Goal: Check status: Check status

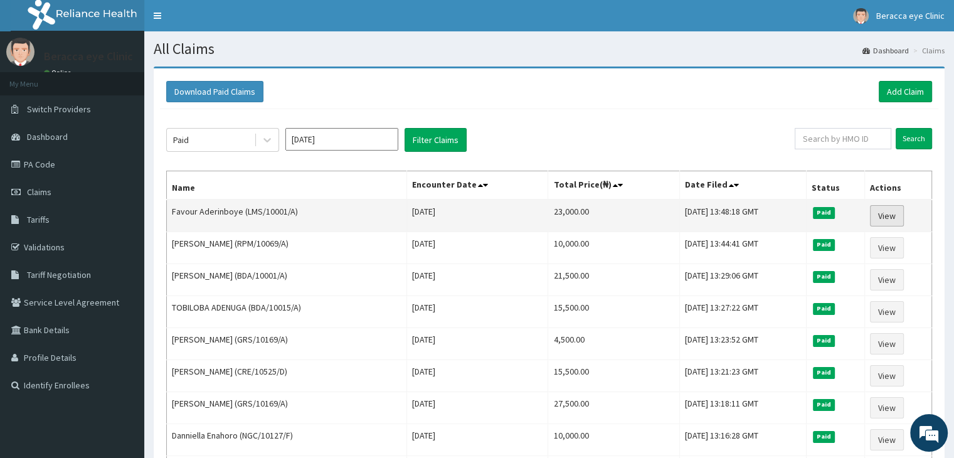
click at [890, 214] on link "View" at bounding box center [887, 215] width 34 height 21
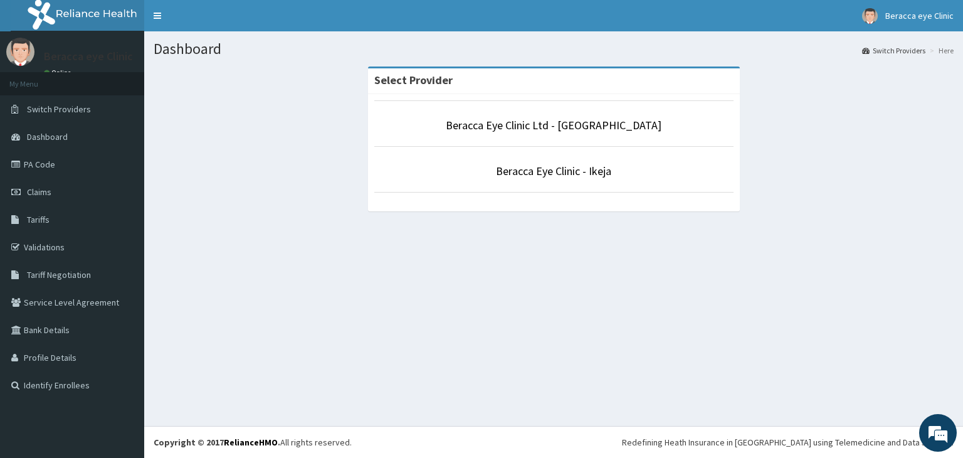
click at [423, 134] on li "Beracca Eye Clinic Ltd - Lekki" at bounding box center [553, 123] width 359 height 46
click at [524, 127] on link "Beracca Eye Clinic Ltd - Lekki" at bounding box center [554, 125] width 216 height 14
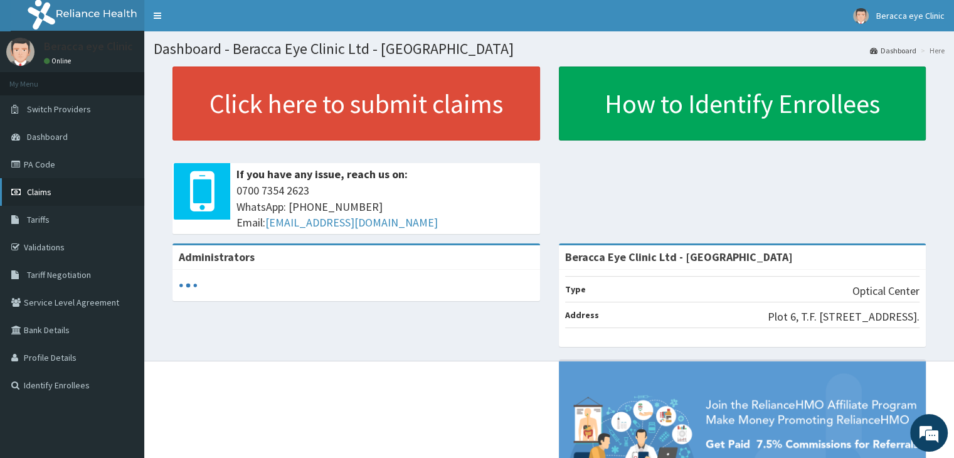
click at [84, 196] on link "Claims" at bounding box center [72, 192] width 144 height 28
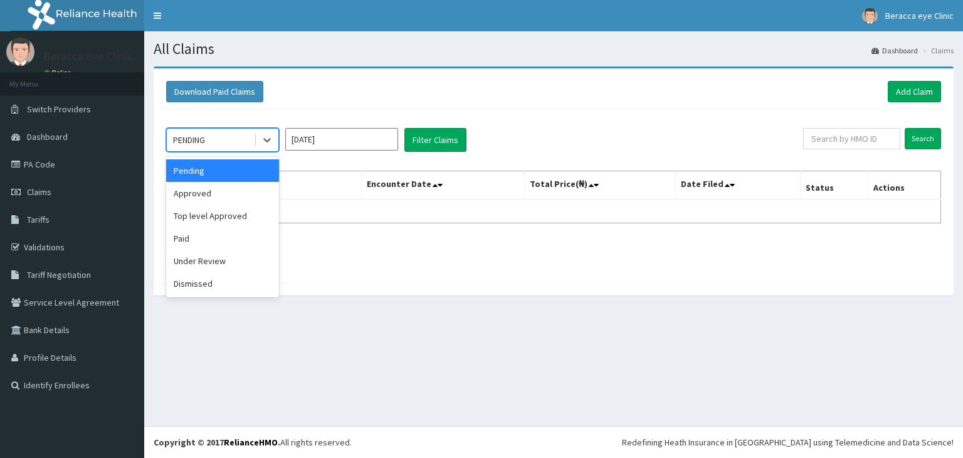
click at [245, 137] on div "PENDING" at bounding box center [210, 140] width 87 height 20
click at [248, 248] on div "Paid" at bounding box center [222, 238] width 113 height 23
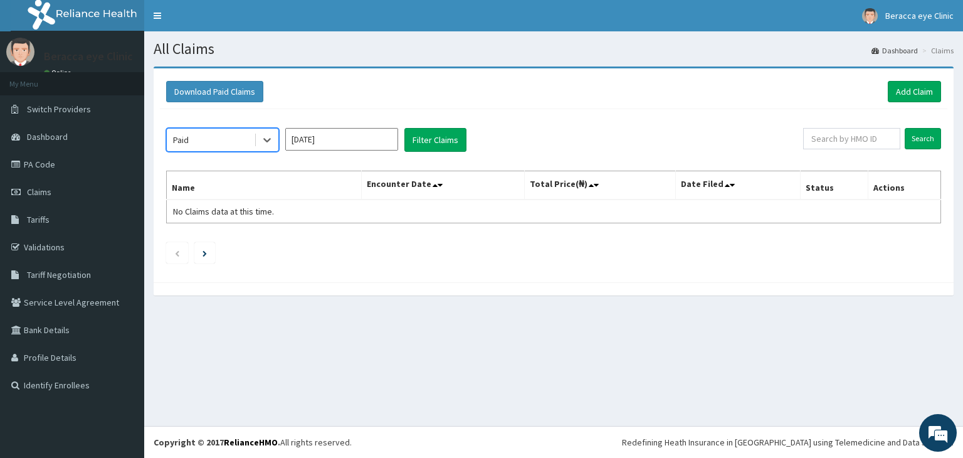
drag, startPoint x: 364, startPoint y: 132, endPoint x: 367, endPoint y: 156, distance: 24.0
click at [364, 135] on input "Oct 2025" at bounding box center [341, 139] width 113 height 23
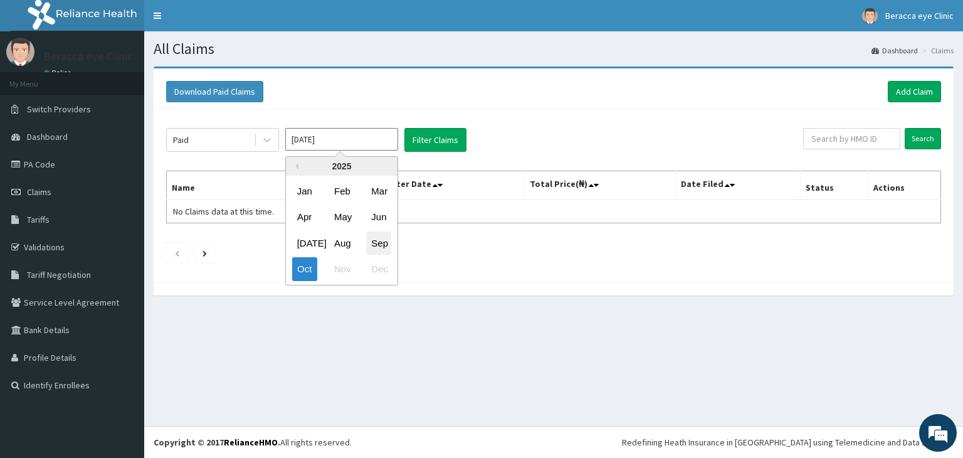
click at [374, 248] on div "Sep" at bounding box center [378, 242] width 25 height 23
type input "Sep 2025"
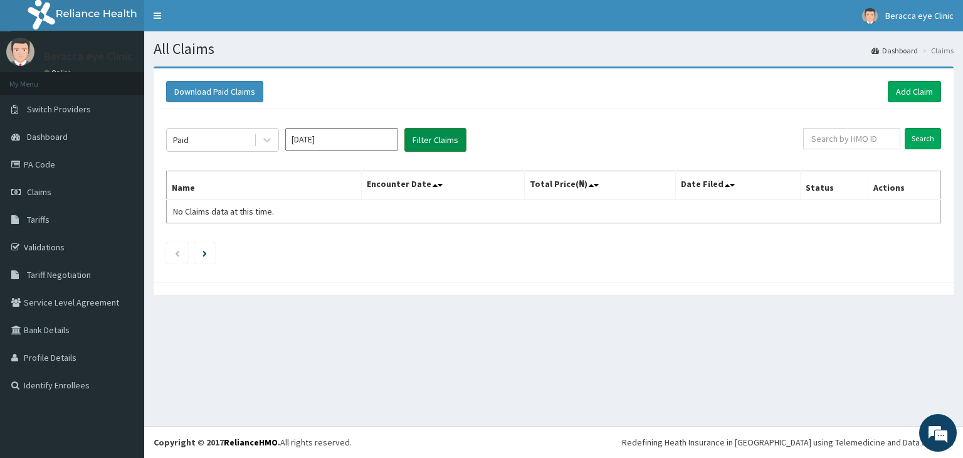
click at [441, 142] on button "Filter Claims" at bounding box center [435, 140] width 62 height 24
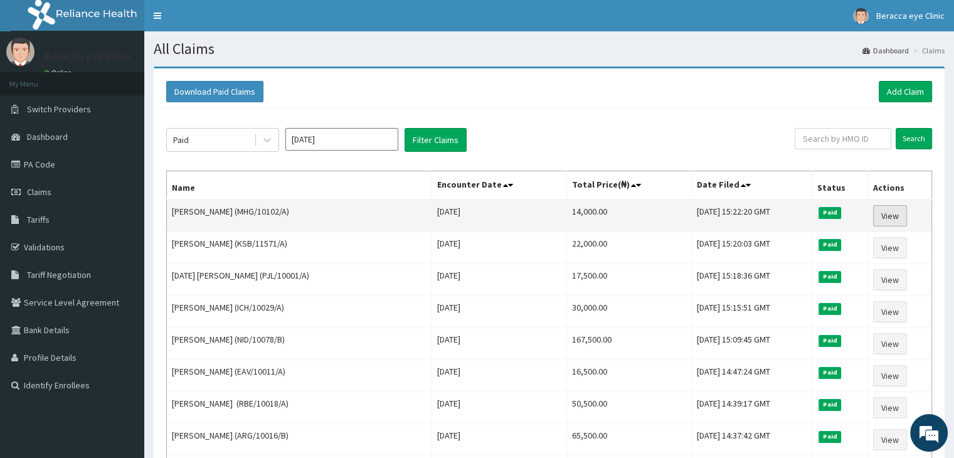
click at [888, 214] on link "View" at bounding box center [890, 215] width 34 height 21
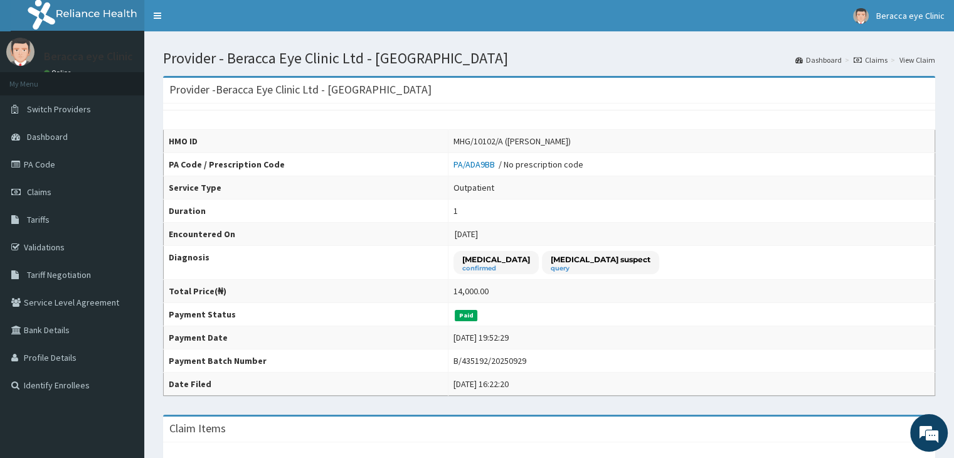
drag, startPoint x: 880, startPoint y: 58, endPoint x: 800, endPoint y: 68, distance: 81.6
click at [880, 58] on link "Claims" at bounding box center [870, 60] width 34 height 11
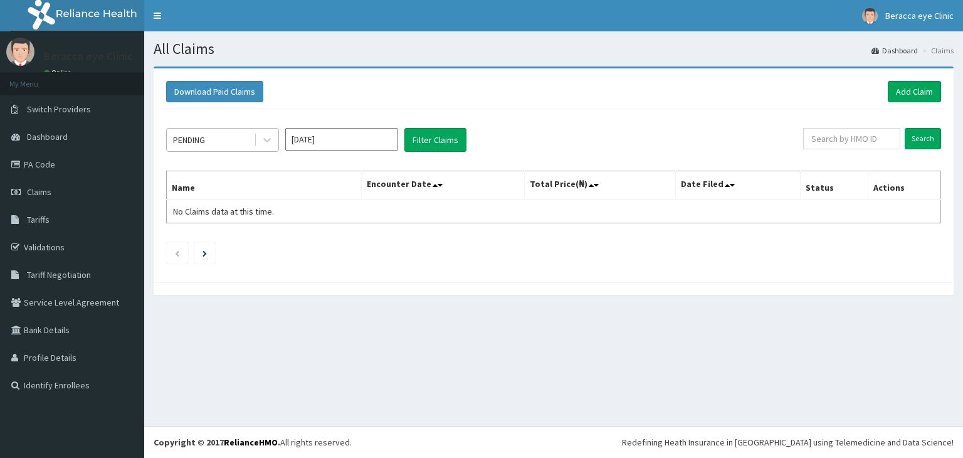
click at [208, 139] on div "PENDING" at bounding box center [210, 140] width 87 height 20
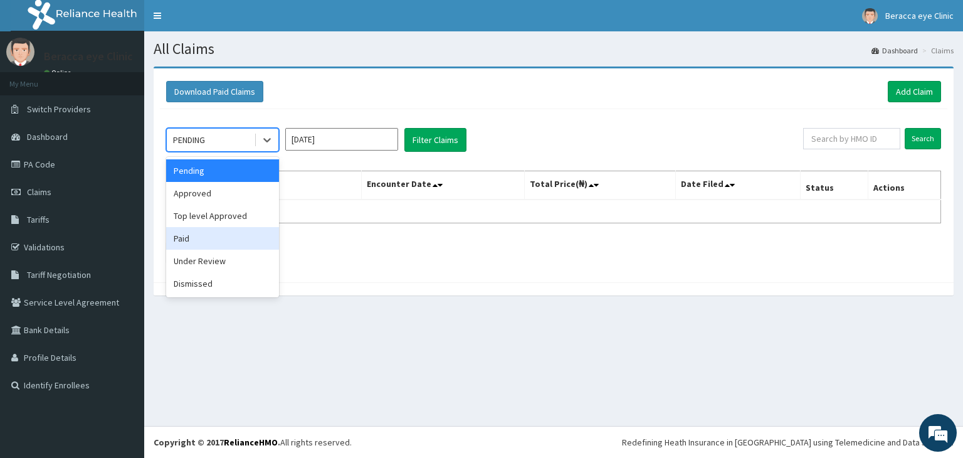
click at [221, 240] on div "Paid" at bounding box center [222, 238] width 113 height 23
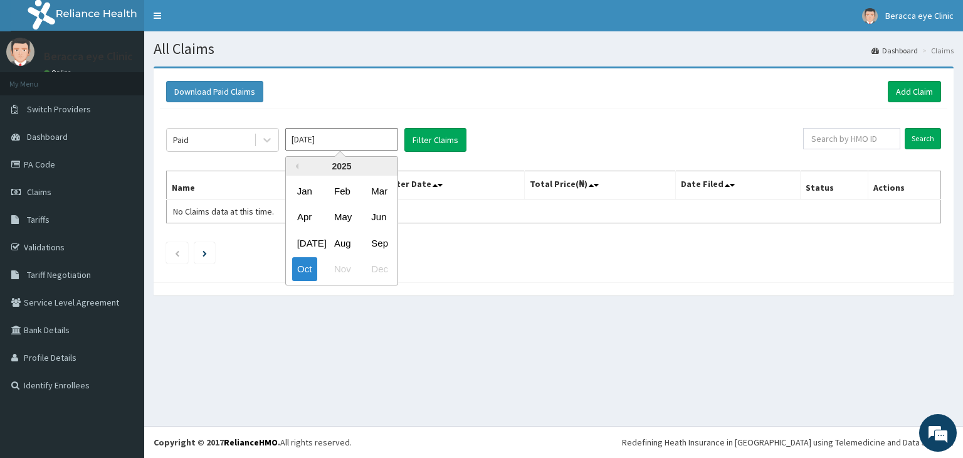
click at [355, 140] on input "Oct 2025" at bounding box center [341, 139] width 113 height 23
click at [389, 247] on div "Sep" at bounding box center [378, 242] width 25 height 23
type input "Sep 2025"
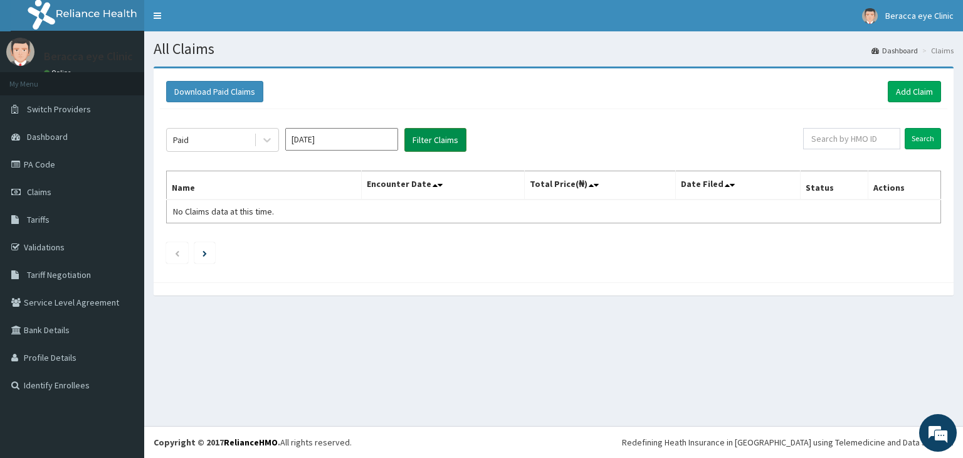
click at [452, 142] on button "Filter Claims" at bounding box center [435, 140] width 62 height 24
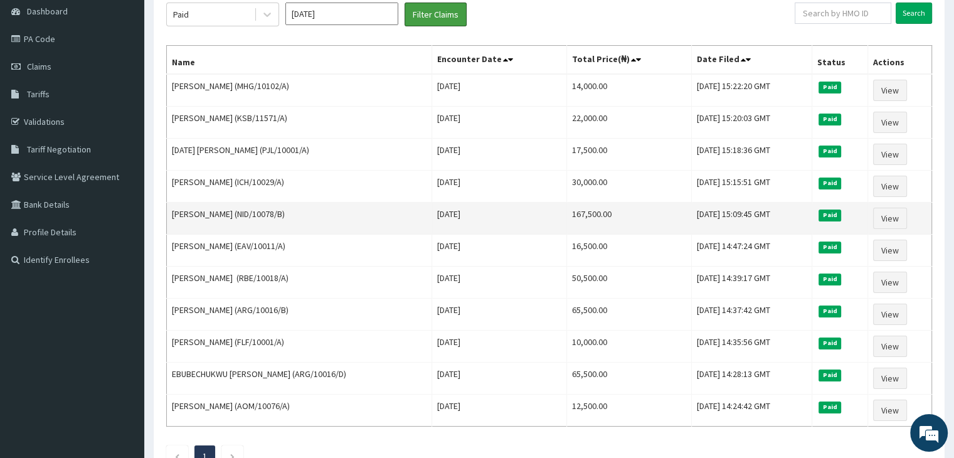
scroll to position [188, 0]
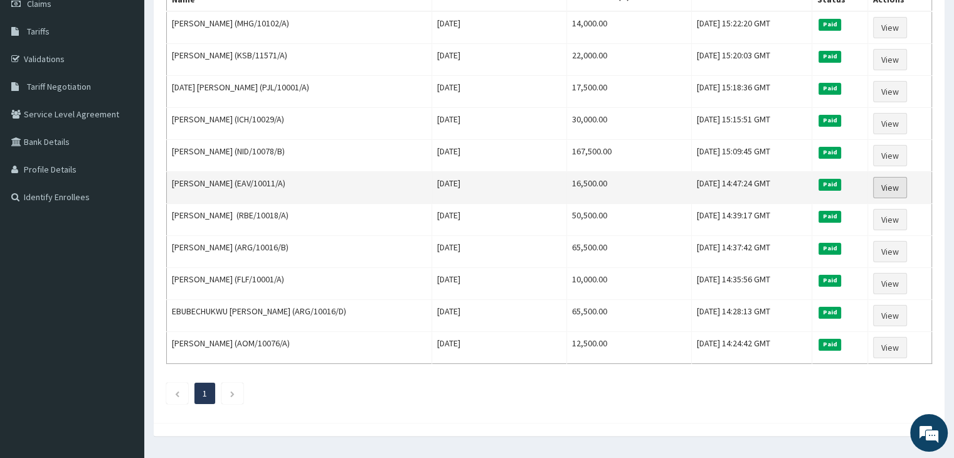
click at [896, 186] on link "View" at bounding box center [890, 187] width 34 height 21
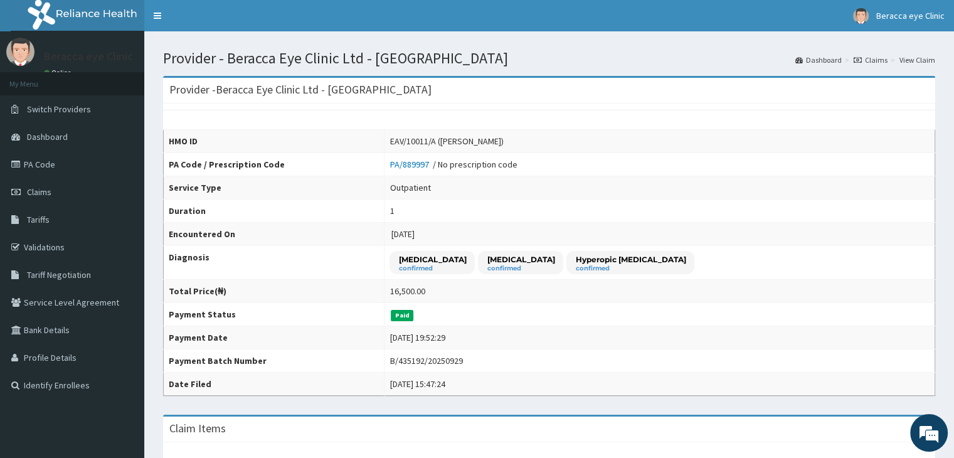
click at [880, 61] on link "Claims" at bounding box center [870, 60] width 34 height 11
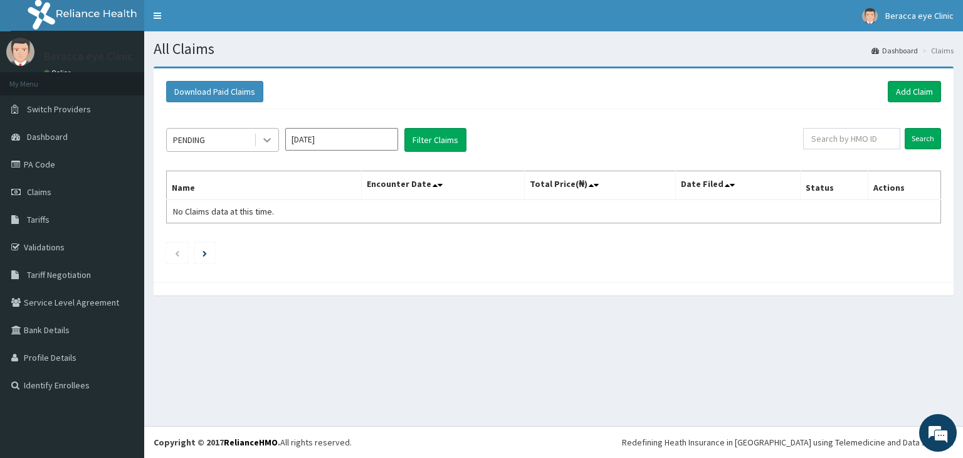
click at [263, 139] on icon at bounding box center [267, 140] width 13 height 13
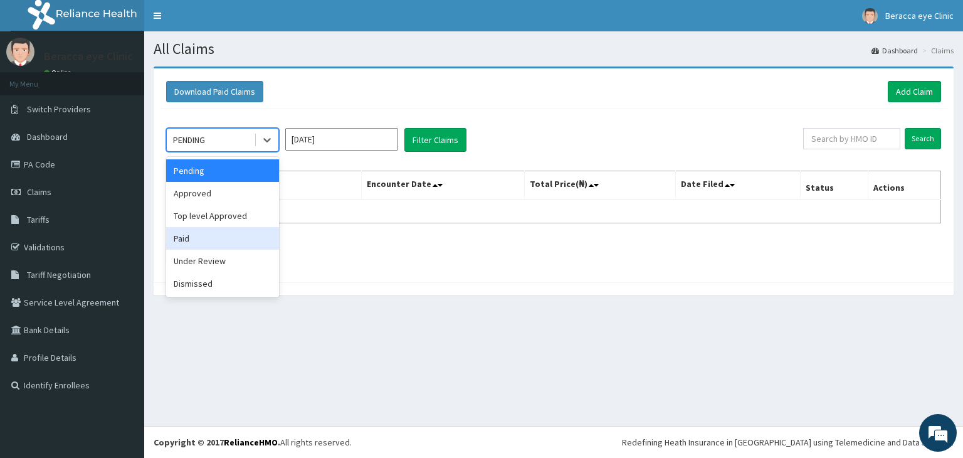
click at [232, 243] on div "Paid" at bounding box center [222, 238] width 113 height 23
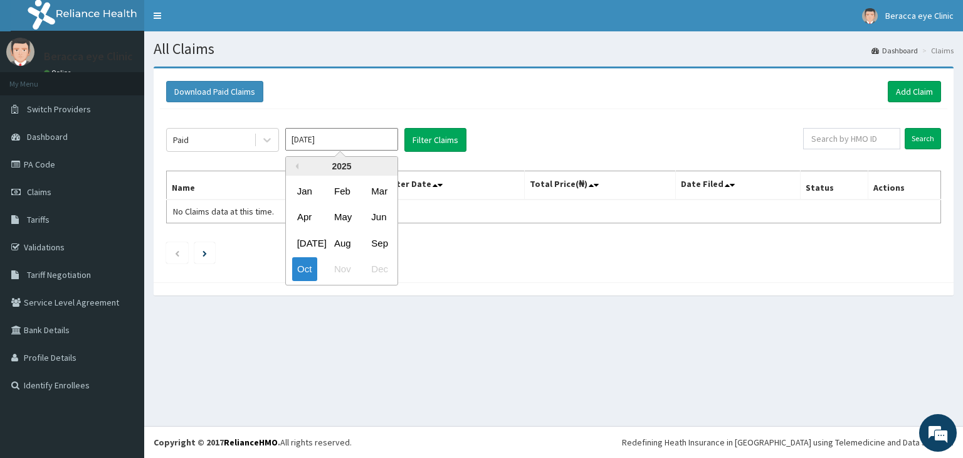
click at [341, 143] on input "[DATE]" at bounding box center [341, 139] width 113 height 23
click at [300, 244] on div "Jul" at bounding box center [304, 242] width 25 height 23
type input "Jul 2025"
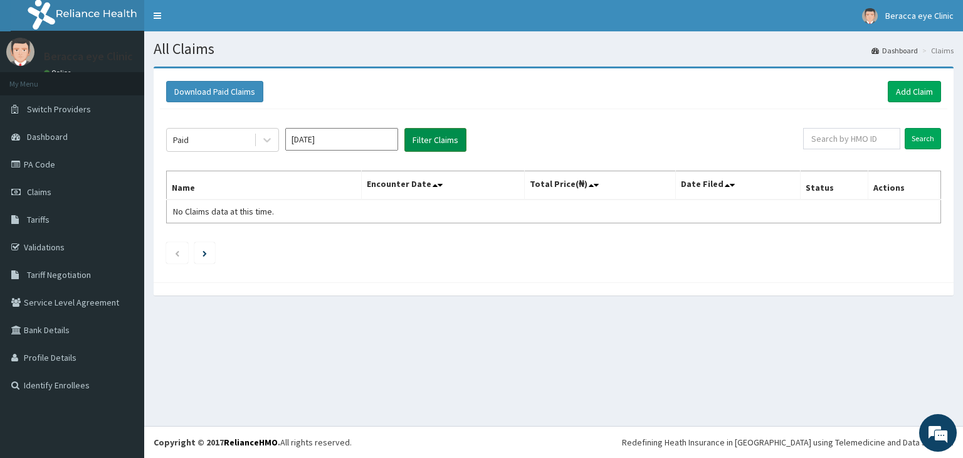
click at [445, 135] on button "Filter Claims" at bounding box center [435, 140] width 62 height 24
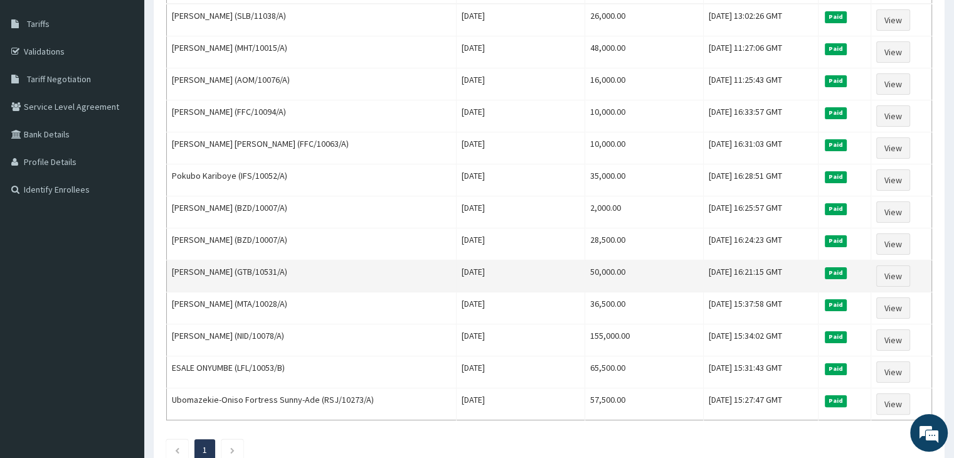
scroll to position [215, 0]
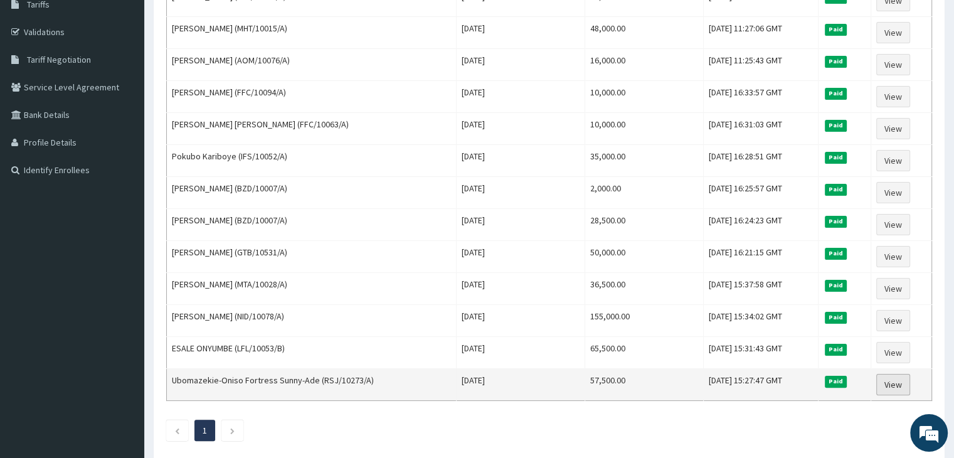
click at [891, 377] on link "View" at bounding box center [893, 384] width 34 height 21
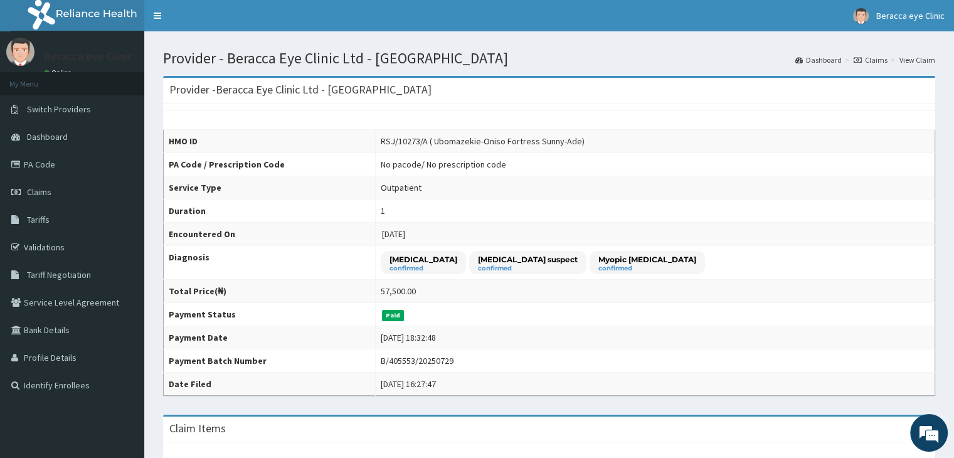
click at [879, 62] on link "Claims" at bounding box center [870, 60] width 34 height 11
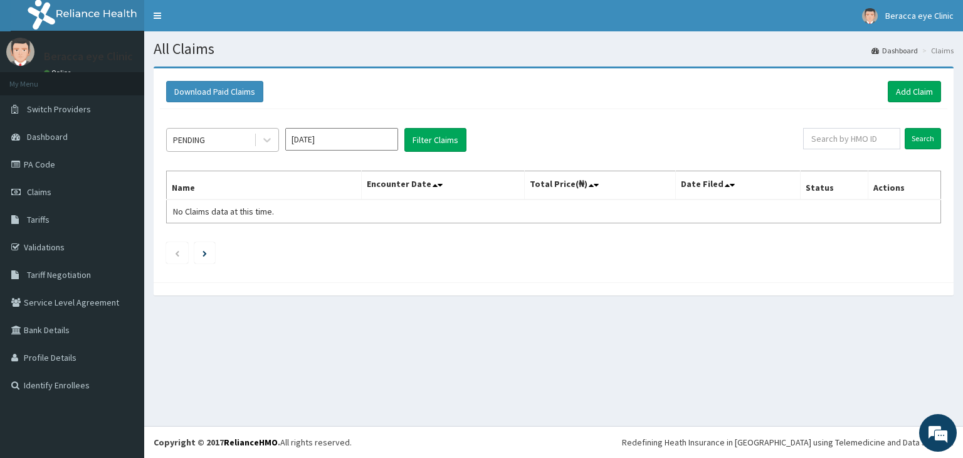
click at [248, 136] on div "PENDING" at bounding box center [210, 140] width 87 height 20
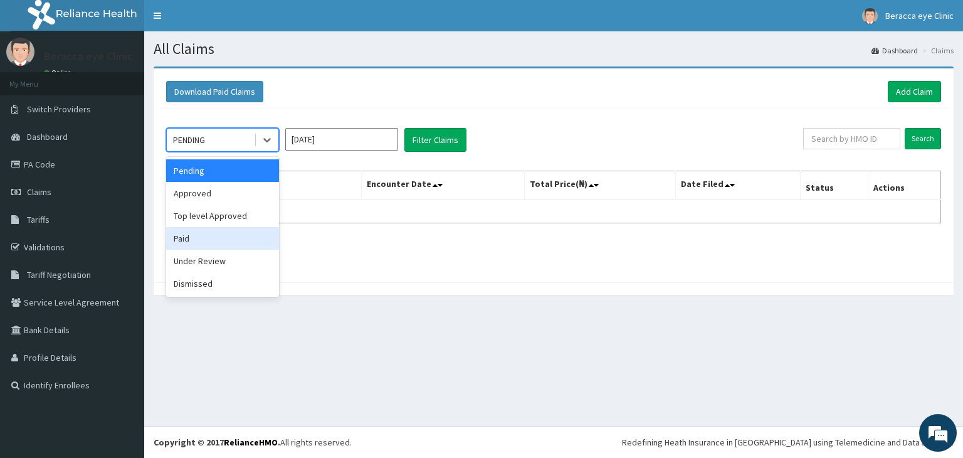
drag, startPoint x: 238, startPoint y: 244, endPoint x: 290, endPoint y: 186, distance: 77.8
click at [246, 241] on div "Paid" at bounding box center [222, 238] width 113 height 23
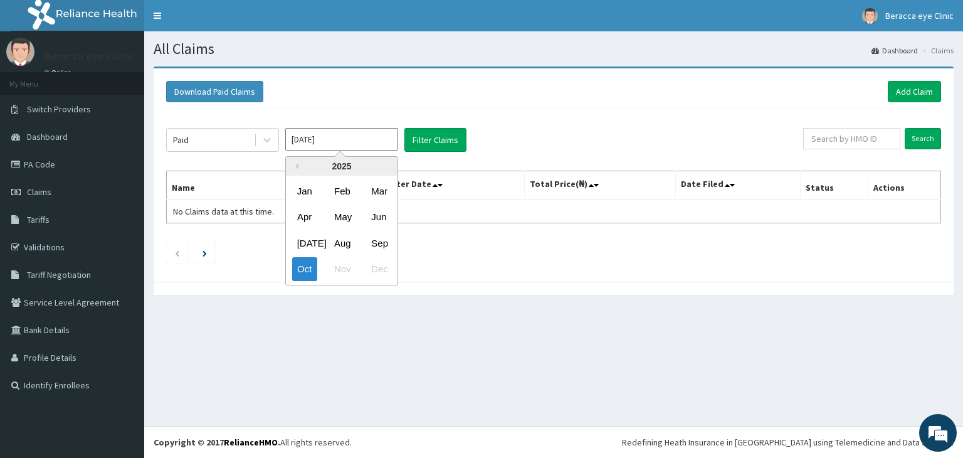
click at [317, 137] on input "[DATE]" at bounding box center [341, 139] width 113 height 23
drag, startPoint x: 310, startPoint y: 246, endPoint x: 330, endPoint y: 231, distance: 24.6
click at [314, 244] on div "Jul" at bounding box center [304, 242] width 25 height 23
type input "Jul 2025"
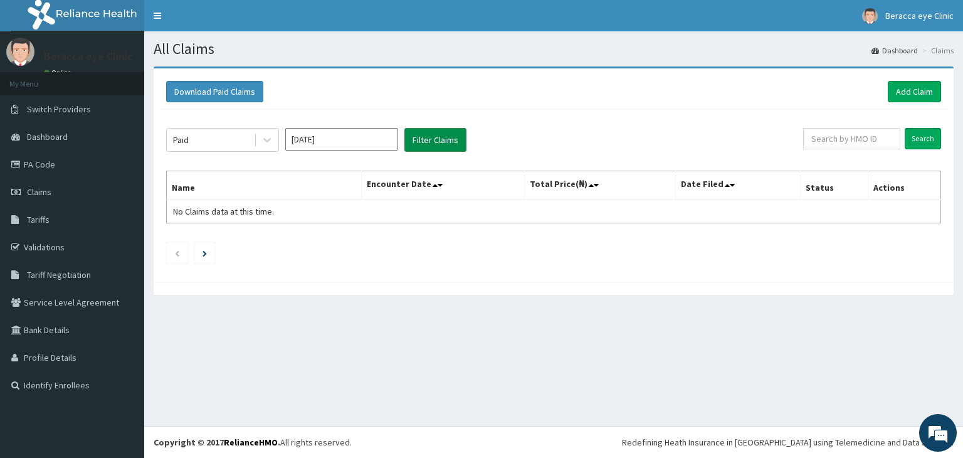
click at [452, 139] on button "Filter Claims" at bounding box center [435, 140] width 62 height 24
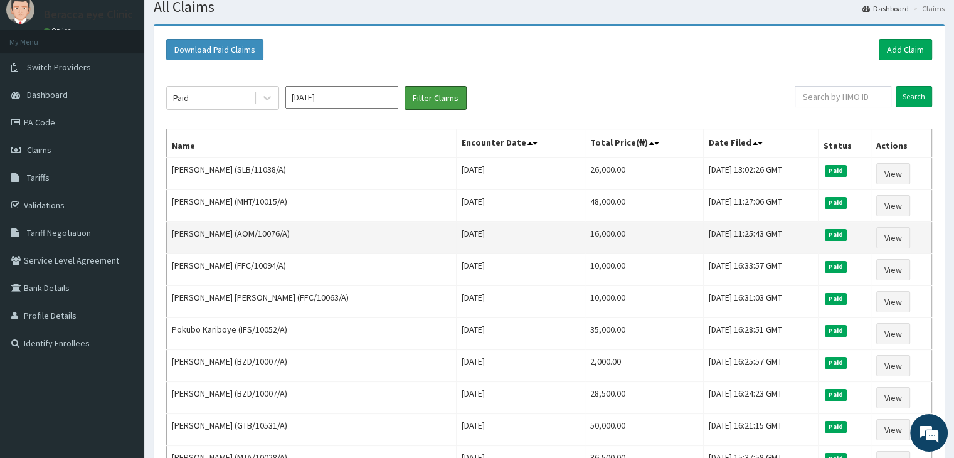
scroll to position [63, 0]
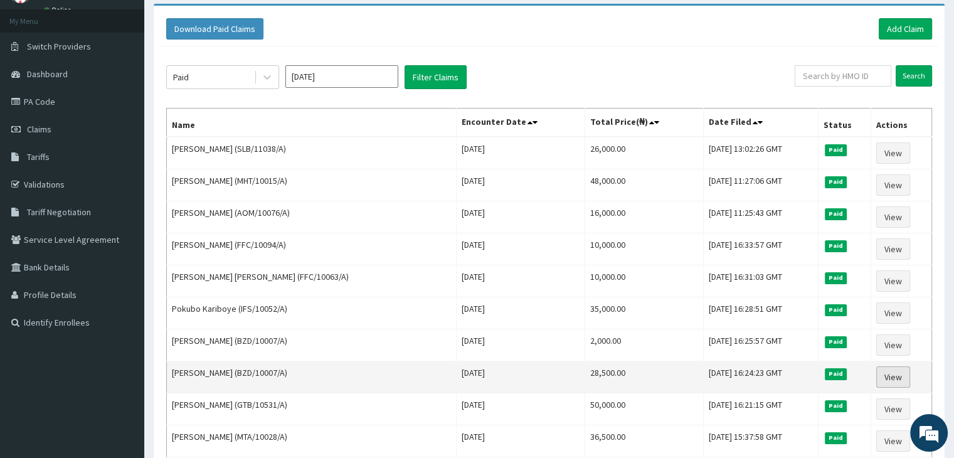
click at [899, 370] on link "View" at bounding box center [893, 376] width 34 height 21
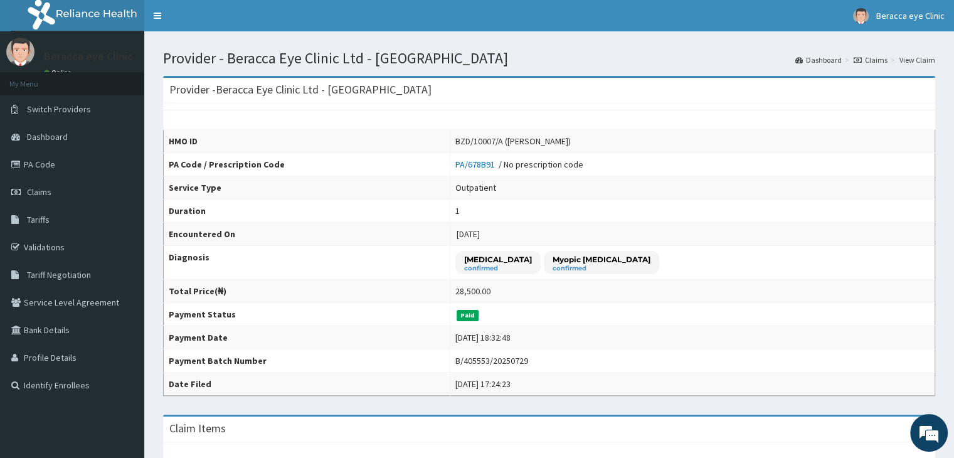
click at [873, 60] on link "Claims" at bounding box center [870, 60] width 34 height 11
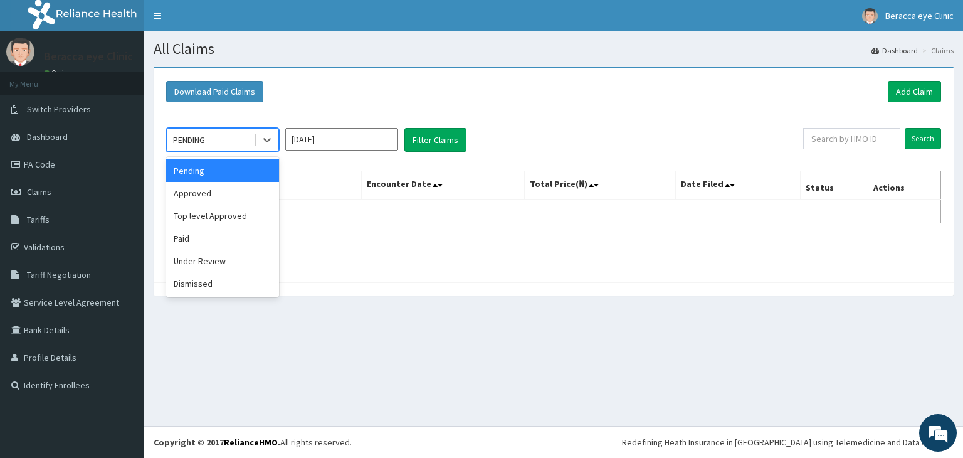
click at [221, 143] on div "PENDING" at bounding box center [210, 140] width 87 height 20
drag, startPoint x: 208, startPoint y: 248, endPoint x: 273, endPoint y: 219, distance: 71.1
click at [209, 248] on div "Paid" at bounding box center [222, 238] width 113 height 23
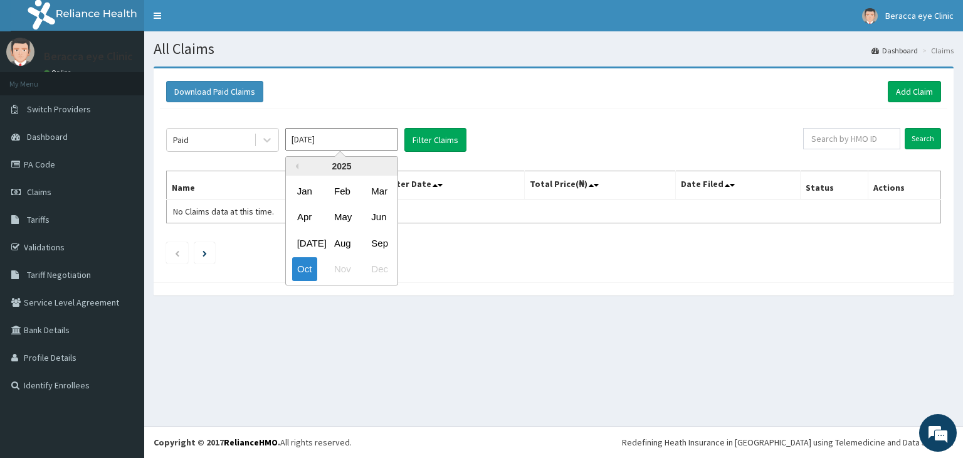
click at [351, 134] on input "[DATE]" at bounding box center [341, 139] width 113 height 23
drag, startPoint x: 306, startPoint y: 243, endPoint x: 351, endPoint y: 222, distance: 49.7
click at [314, 243] on div "[DATE]" at bounding box center [304, 242] width 25 height 23
type input "Jul 2025"
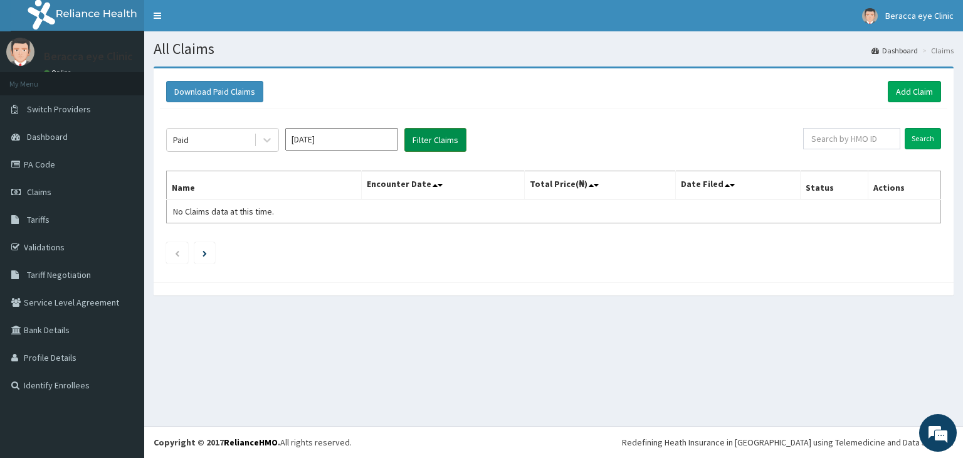
click at [437, 139] on button "Filter Claims" at bounding box center [435, 140] width 62 height 24
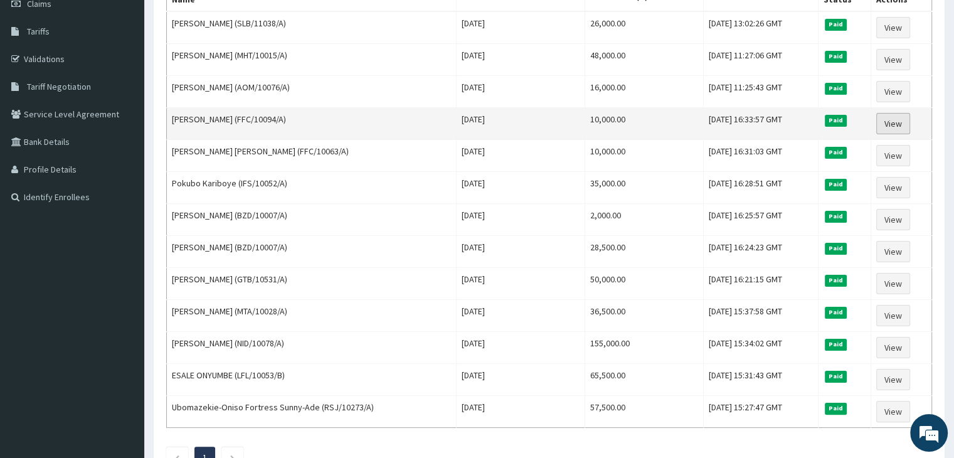
click at [897, 119] on link "View" at bounding box center [893, 123] width 34 height 21
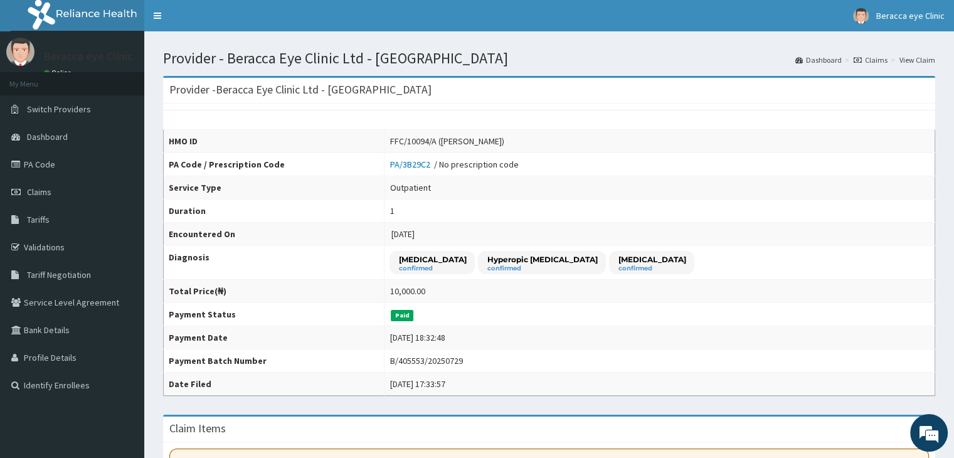
click at [887, 61] on link "Claims" at bounding box center [870, 60] width 34 height 11
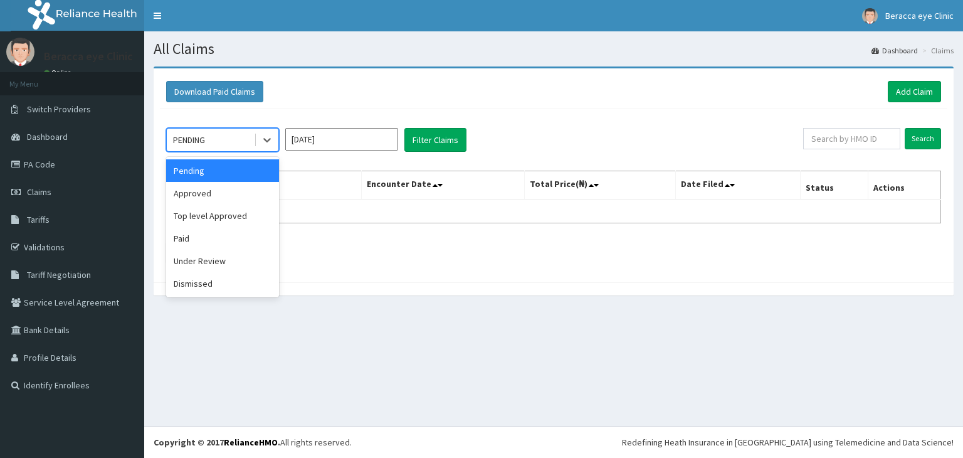
click at [221, 140] on div "PENDING" at bounding box center [210, 140] width 87 height 20
click at [206, 243] on div "Paid" at bounding box center [222, 238] width 113 height 23
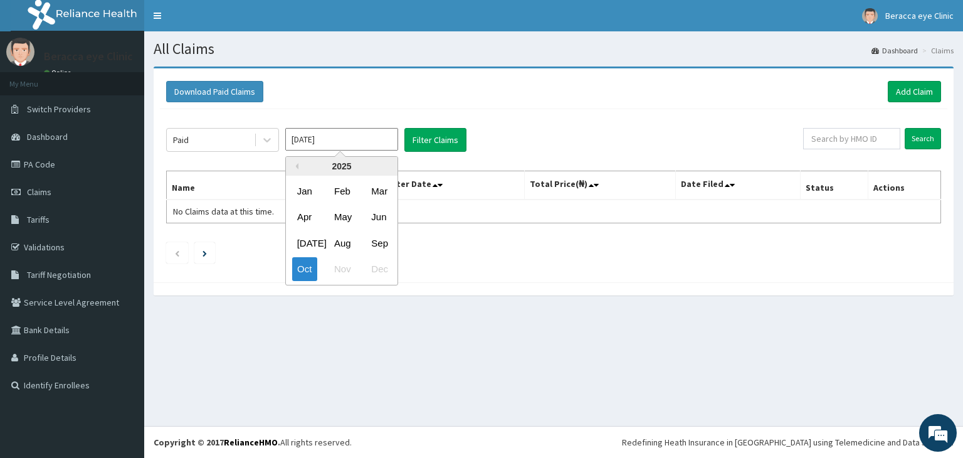
click at [374, 144] on input "Oct 2025" at bounding box center [341, 139] width 113 height 23
drag, startPoint x: 307, startPoint y: 246, endPoint x: 397, endPoint y: 184, distance: 109.6
click at [311, 242] on div "[DATE]" at bounding box center [304, 242] width 25 height 23
type input "Jul 2025"
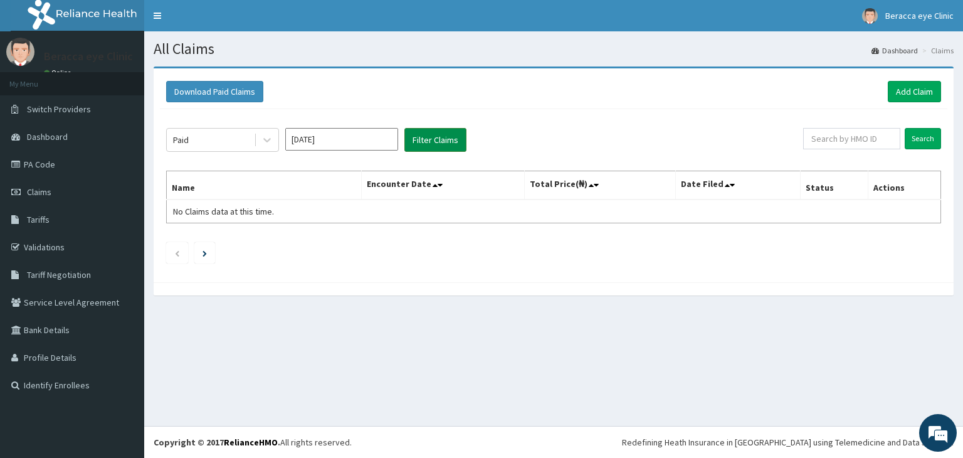
click at [445, 142] on button "Filter Claims" at bounding box center [435, 140] width 62 height 24
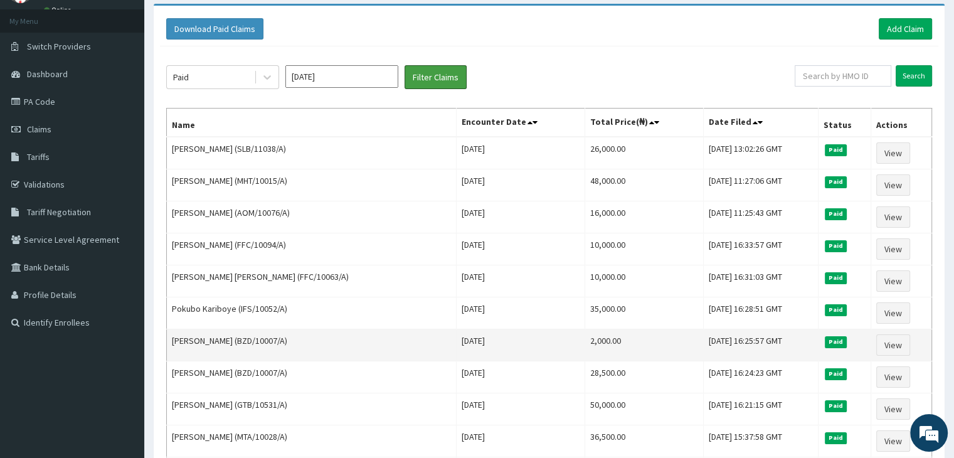
scroll to position [125, 0]
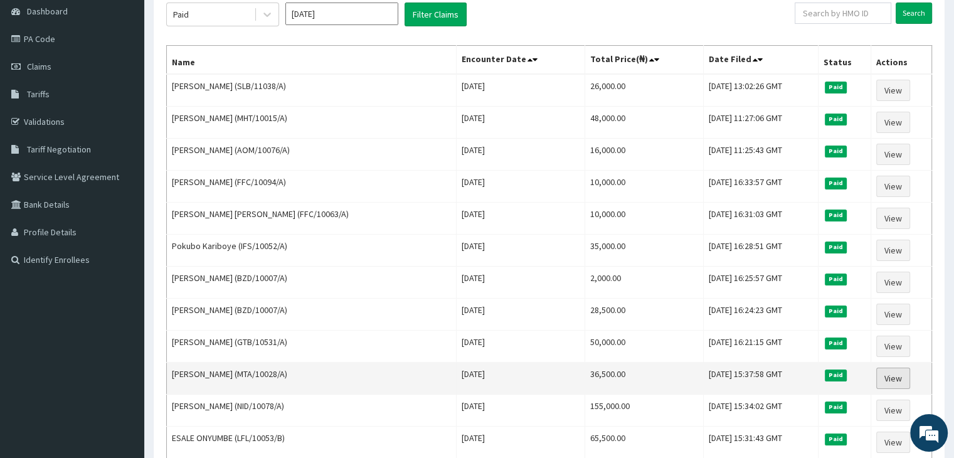
click at [890, 374] on link "View" at bounding box center [893, 377] width 34 height 21
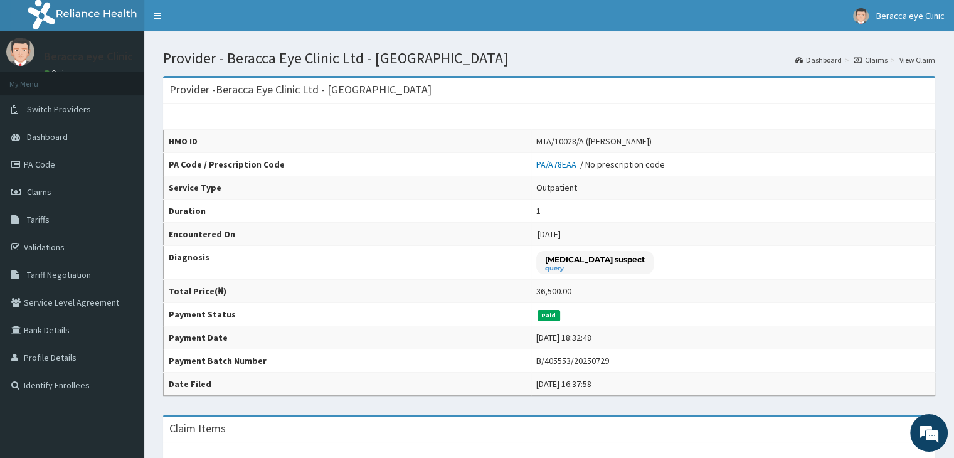
click at [879, 62] on link "Claims" at bounding box center [870, 60] width 34 height 11
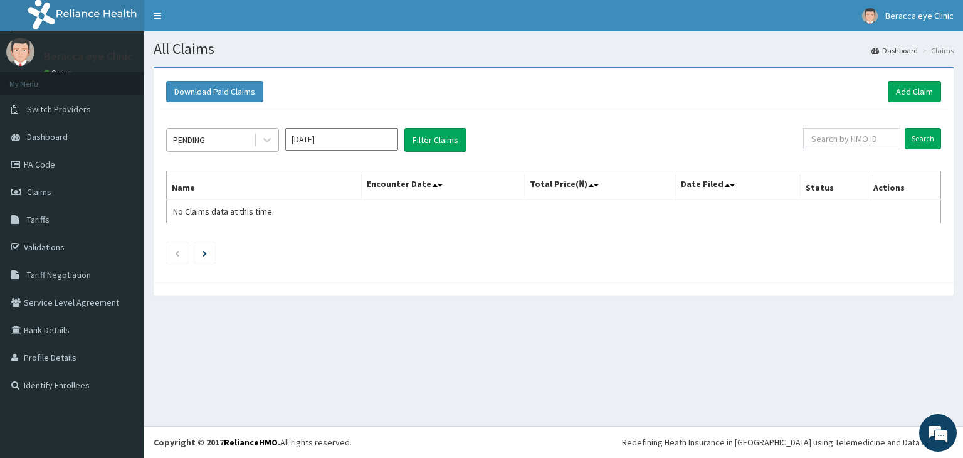
click at [253, 143] on div "PENDING" at bounding box center [210, 140] width 87 height 20
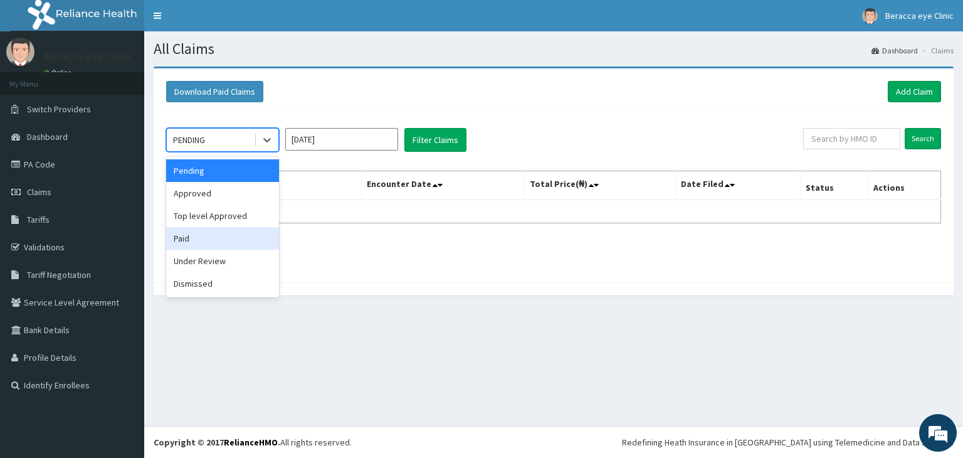
click at [231, 234] on div "Paid" at bounding box center [222, 238] width 113 height 23
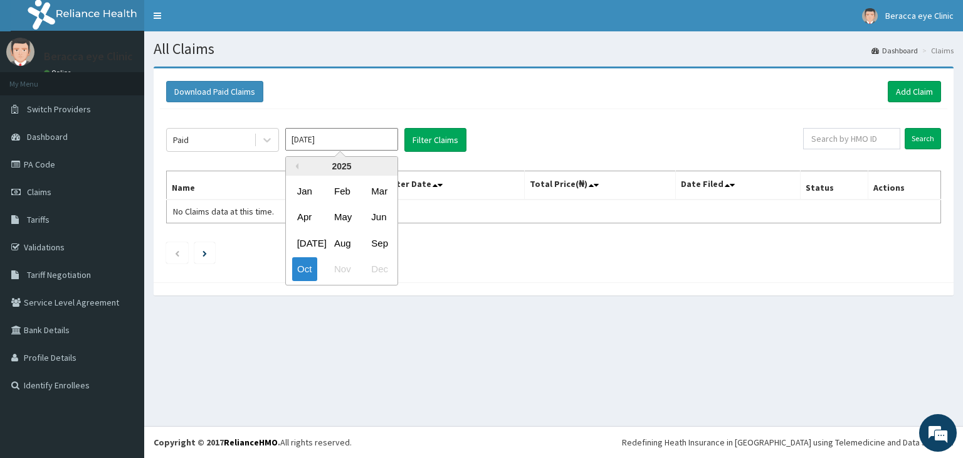
click at [393, 142] on input "Oct 2025" at bounding box center [341, 139] width 113 height 23
click at [309, 248] on div "Jul" at bounding box center [304, 242] width 25 height 23
type input "Jul 2025"
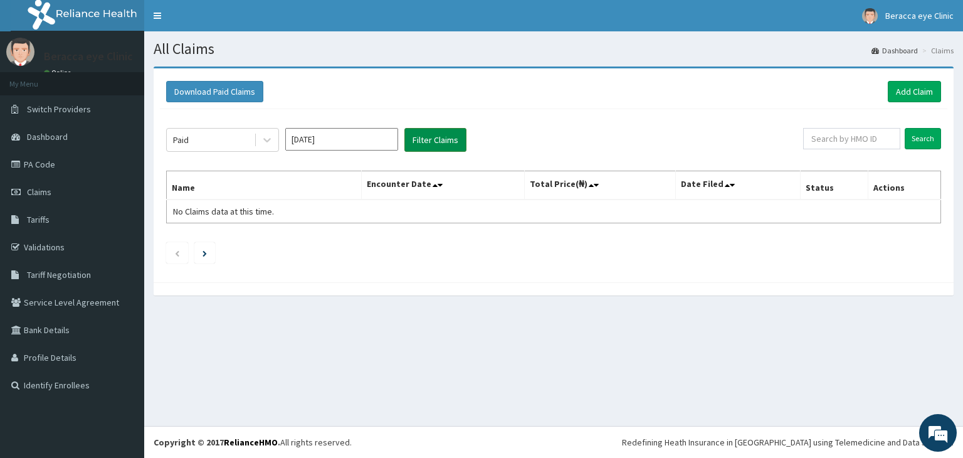
click at [435, 136] on button "Filter Claims" at bounding box center [435, 140] width 62 height 24
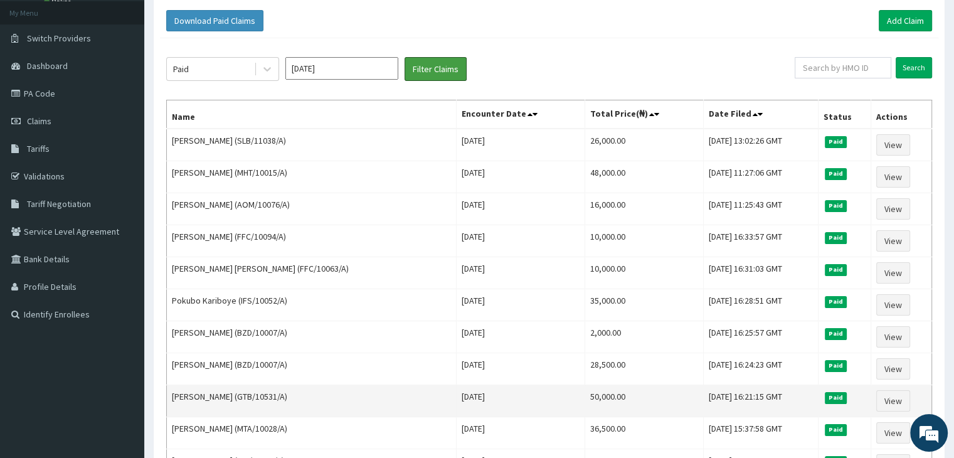
scroll to position [125, 0]
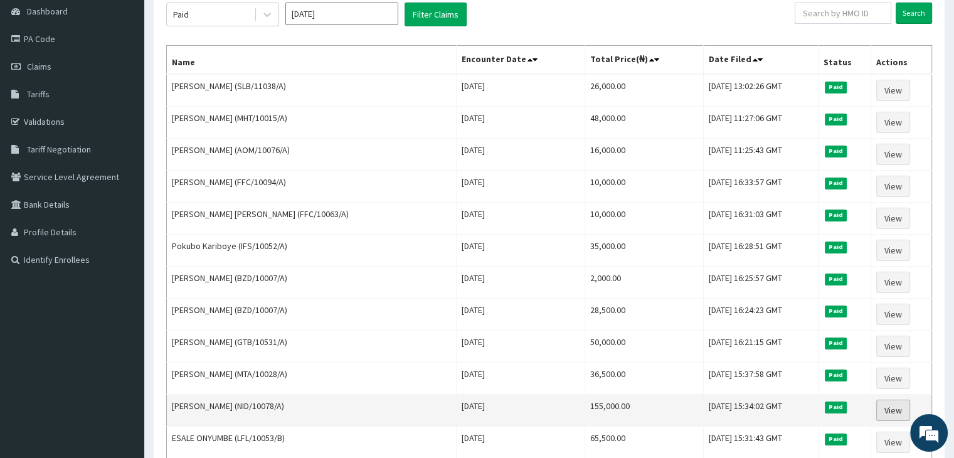
click at [895, 406] on link "View" at bounding box center [893, 409] width 34 height 21
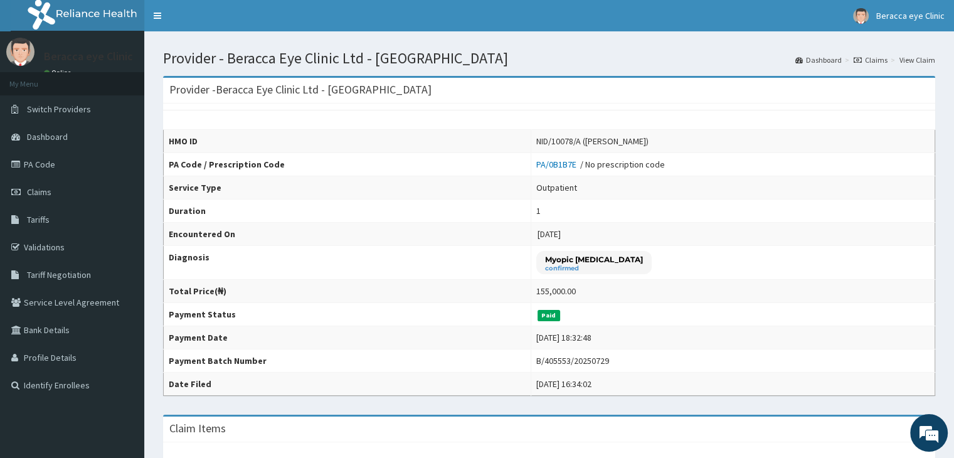
click at [882, 60] on link "Claims" at bounding box center [870, 60] width 34 height 11
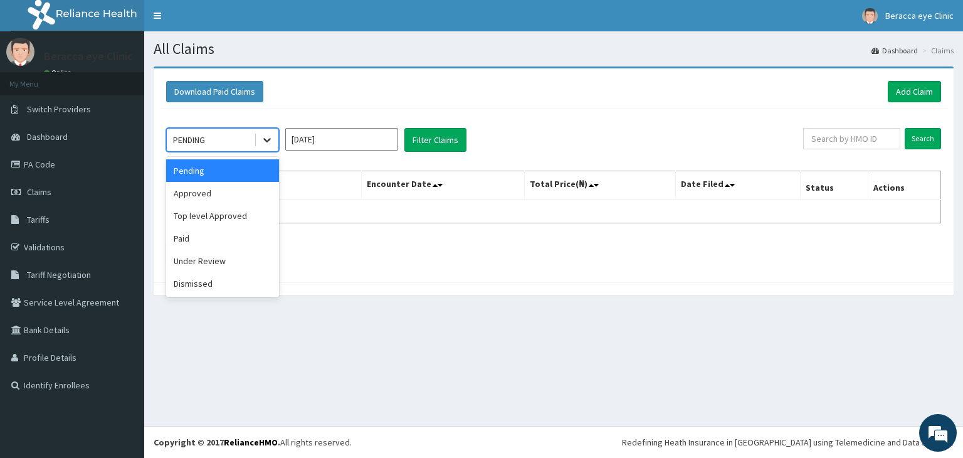
click at [267, 137] on icon at bounding box center [267, 140] width 13 height 13
click at [231, 240] on div "Paid" at bounding box center [222, 238] width 113 height 23
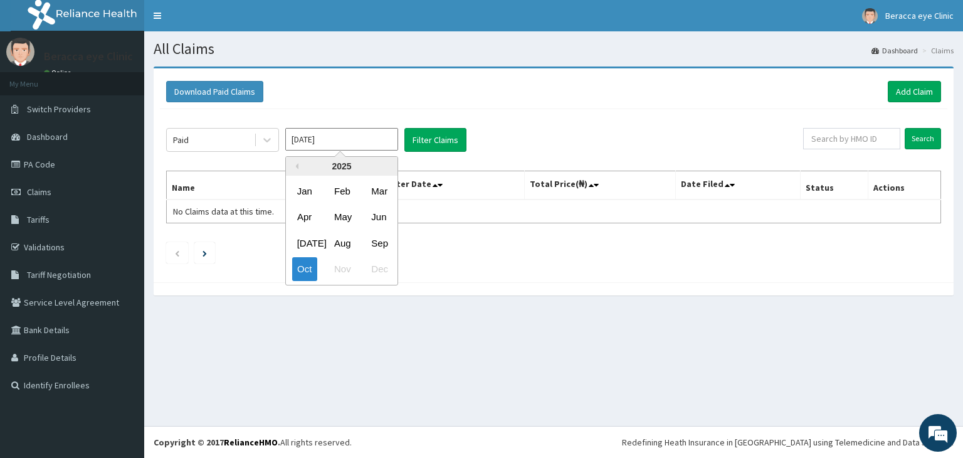
click at [388, 140] on input "[DATE]" at bounding box center [341, 139] width 113 height 23
click at [388, 244] on div "Sep" at bounding box center [378, 242] width 25 height 23
type input "[DATE]"
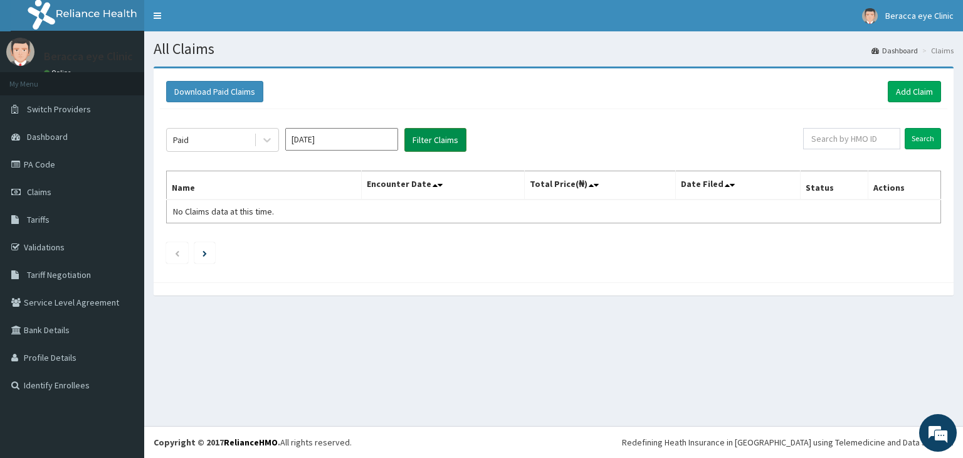
click at [447, 139] on button "Filter Claims" at bounding box center [435, 140] width 62 height 24
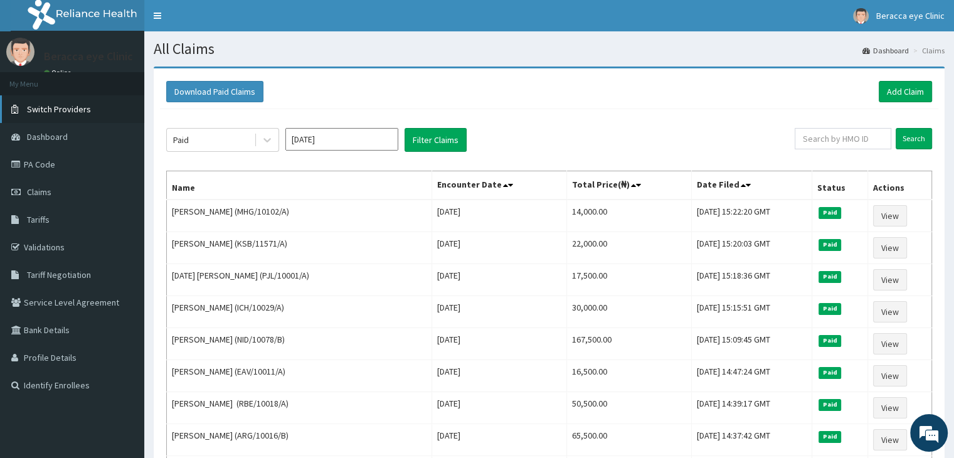
click at [78, 108] on span "Switch Providers" at bounding box center [59, 108] width 64 height 11
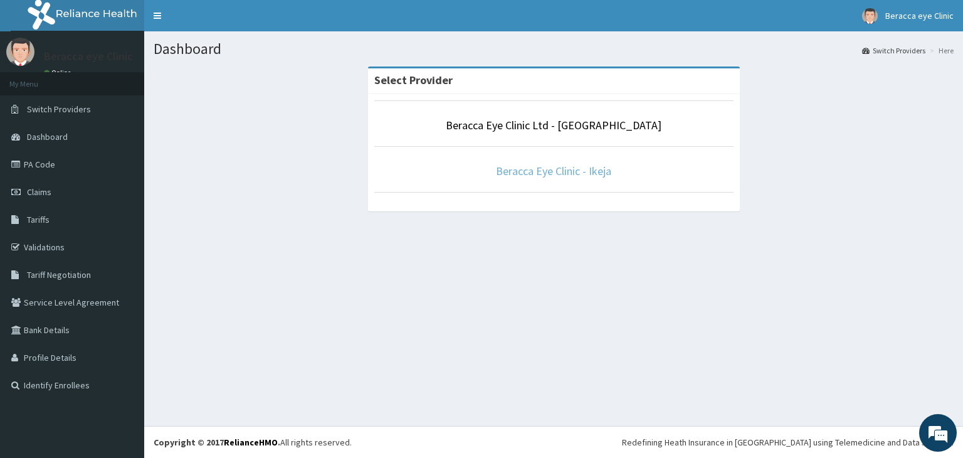
click at [566, 171] on link "Beracca Eye Clinic - Ikeja" at bounding box center [553, 171] width 115 height 14
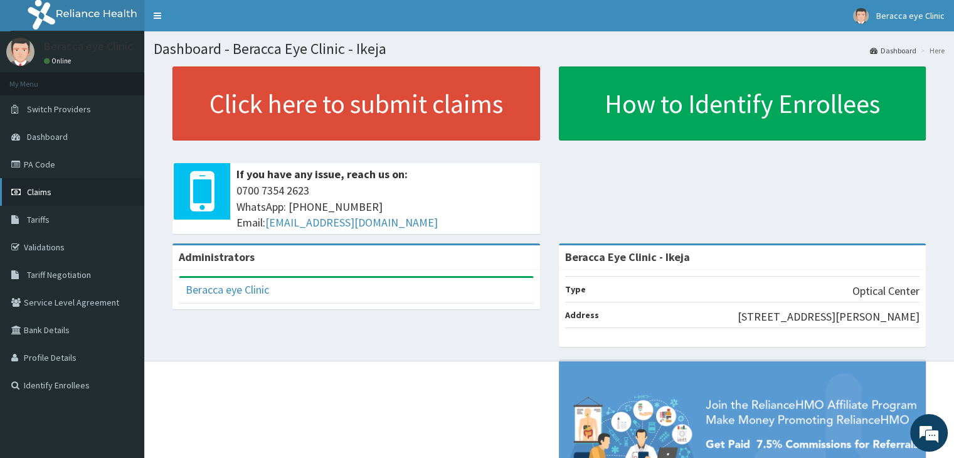
click at [50, 191] on span "Claims" at bounding box center [39, 191] width 24 height 11
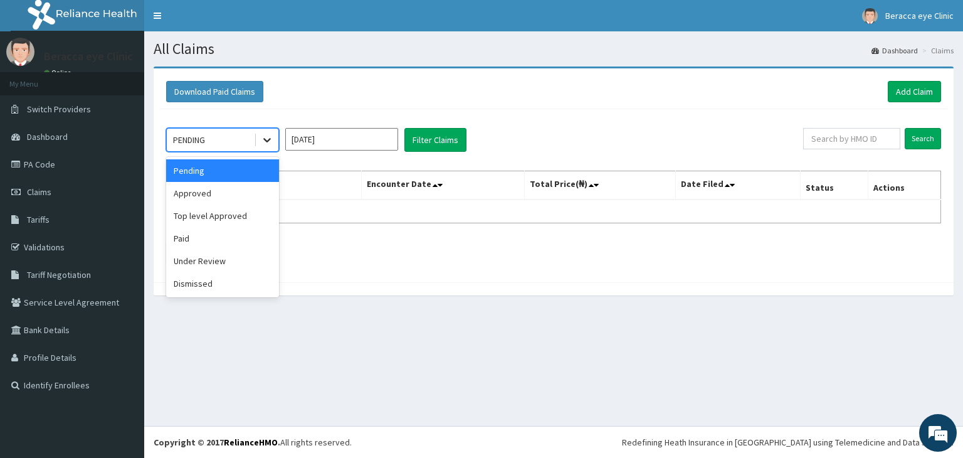
click at [275, 139] on div at bounding box center [267, 140] width 23 height 23
click at [226, 241] on div "Paid" at bounding box center [222, 238] width 113 height 23
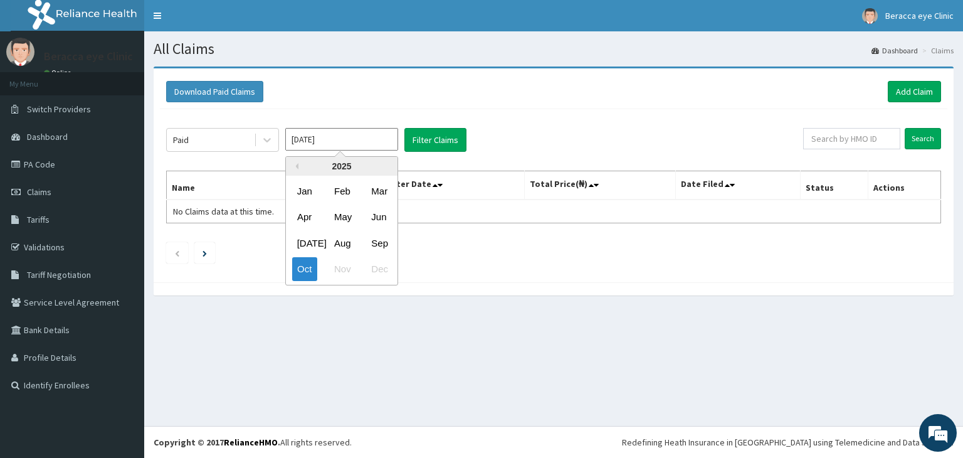
click at [356, 139] on input "Oct 2025" at bounding box center [341, 139] width 113 height 23
click at [337, 244] on div "Aug" at bounding box center [341, 242] width 25 height 23
type input "Aug 2025"
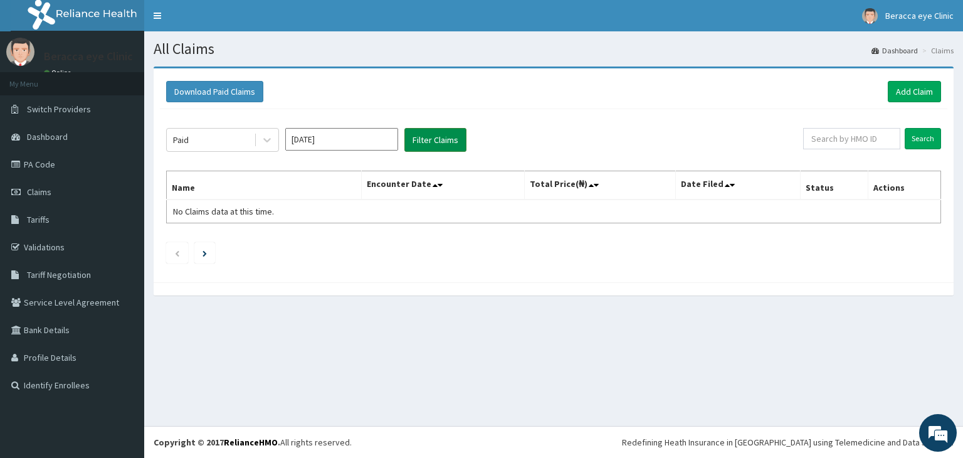
click at [433, 142] on button "Filter Claims" at bounding box center [435, 140] width 62 height 24
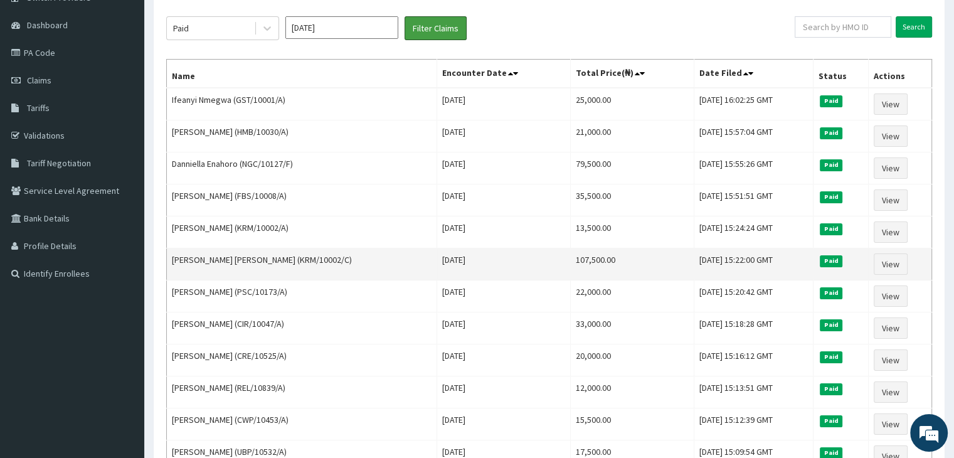
scroll to position [125, 0]
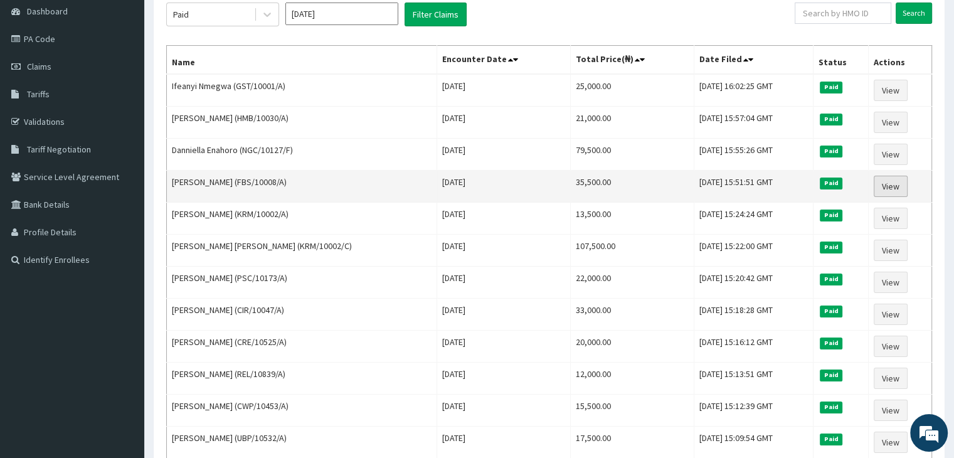
click at [896, 186] on link "View" at bounding box center [891, 186] width 34 height 21
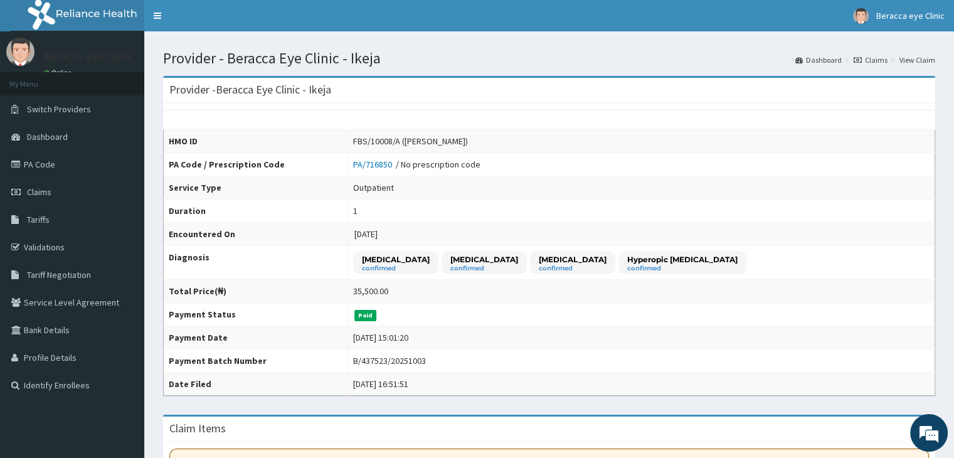
click at [876, 61] on link "Claims" at bounding box center [870, 60] width 34 height 11
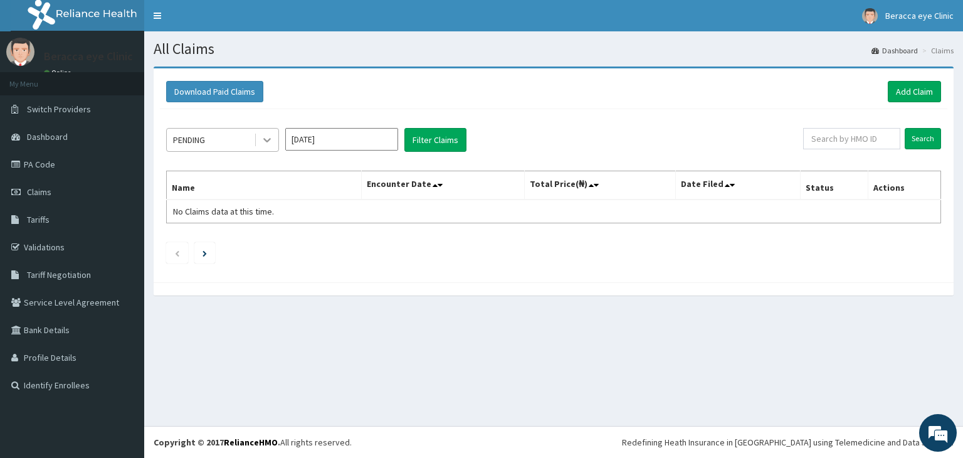
click at [272, 141] on icon at bounding box center [267, 140] width 13 height 13
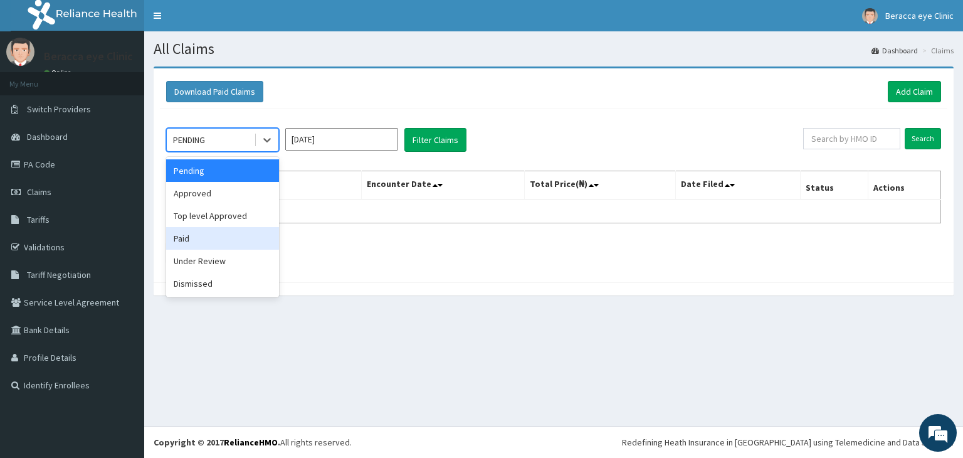
click at [228, 233] on div "Paid" at bounding box center [222, 238] width 113 height 23
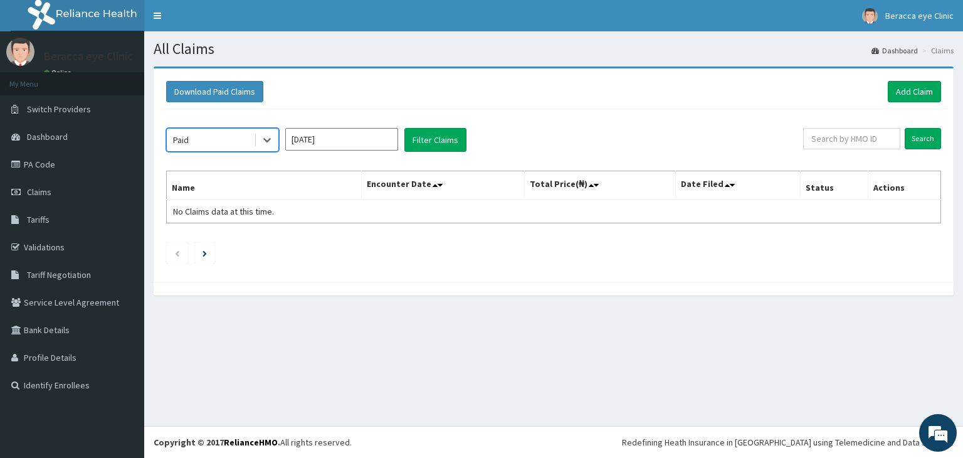
click at [366, 134] on input "Oct 2025" at bounding box center [341, 139] width 113 height 23
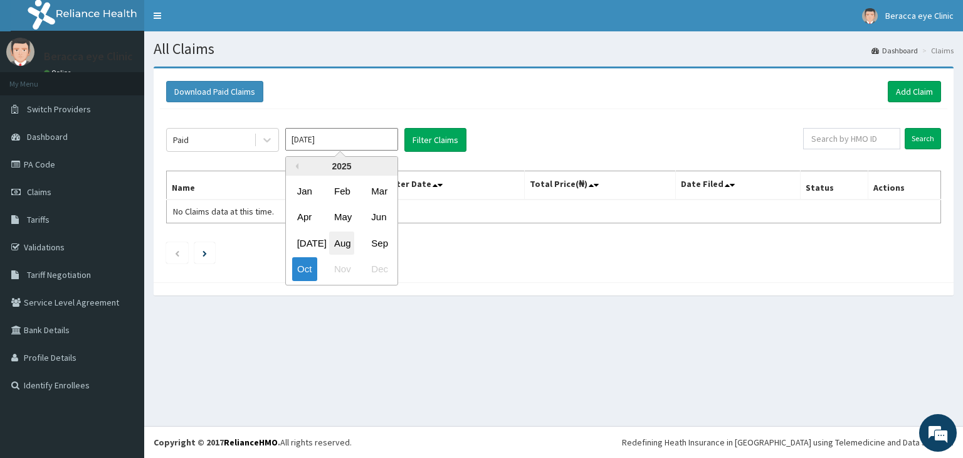
click at [346, 241] on div "Aug" at bounding box center [341, 242] width 25 height 23
type input "Aug 2025"
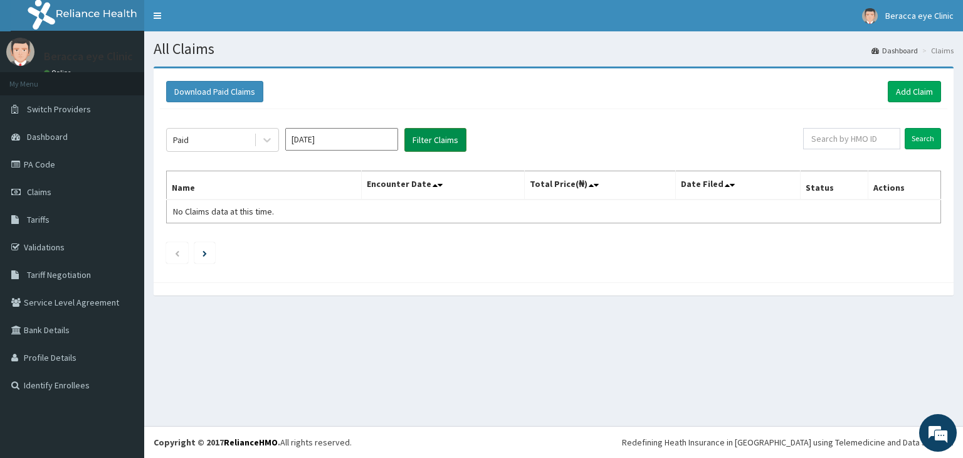
click at [433, 136] on button "Filter Claims" at bounding box center [435, 140] width 62 height 24
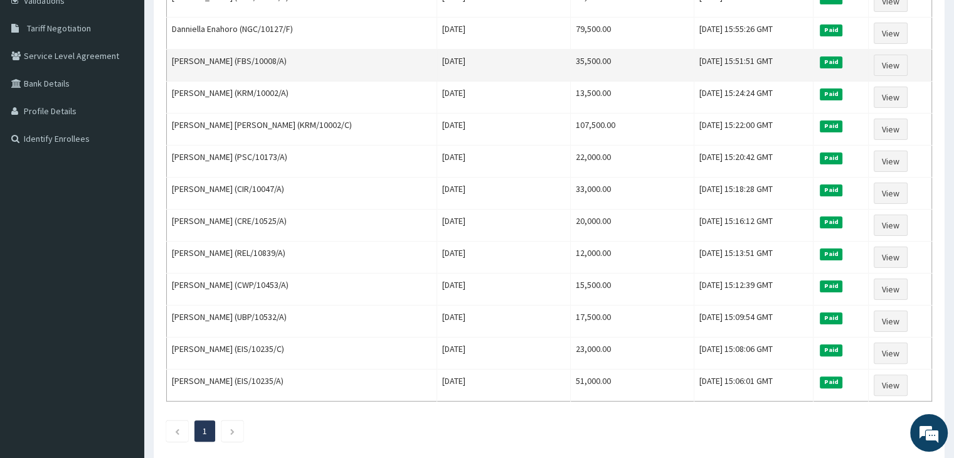
scroll to position [184, 0]
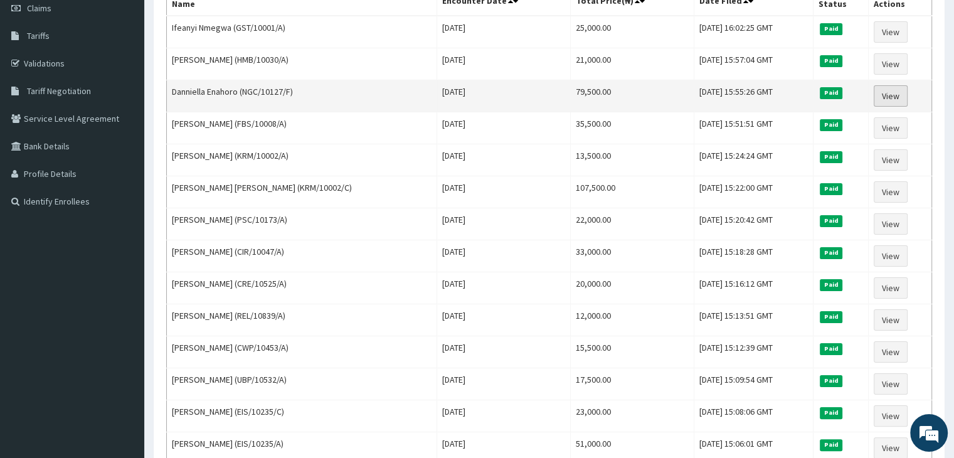
click at [897, 93] on link "View" at bounding box center [891, 95] width 34 height 21
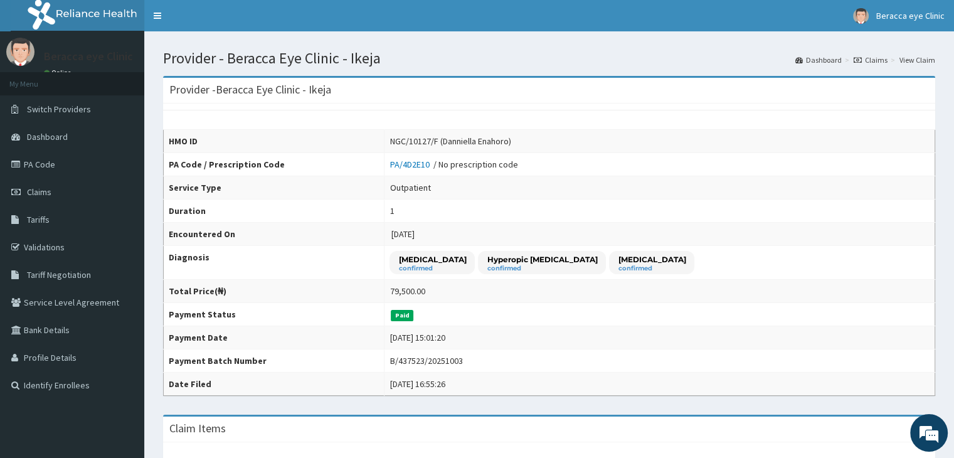
click at [875, 61] on link "Claims" at bounding box center [870, 60] width 34 height 11
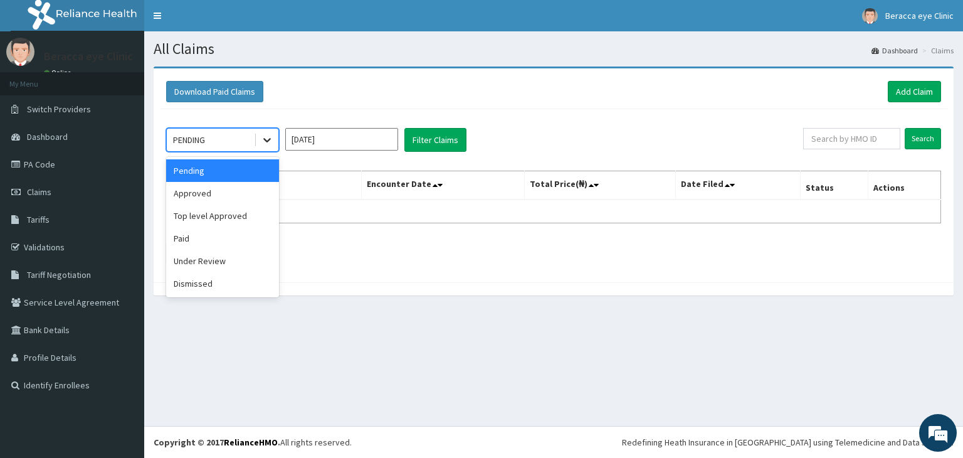
click at [273, 139] on icon at bounding box center [267, 140] width 13 height 13
click at [251, 236] on div "Paid" at bounding box center [222, 238] width 113 height 23
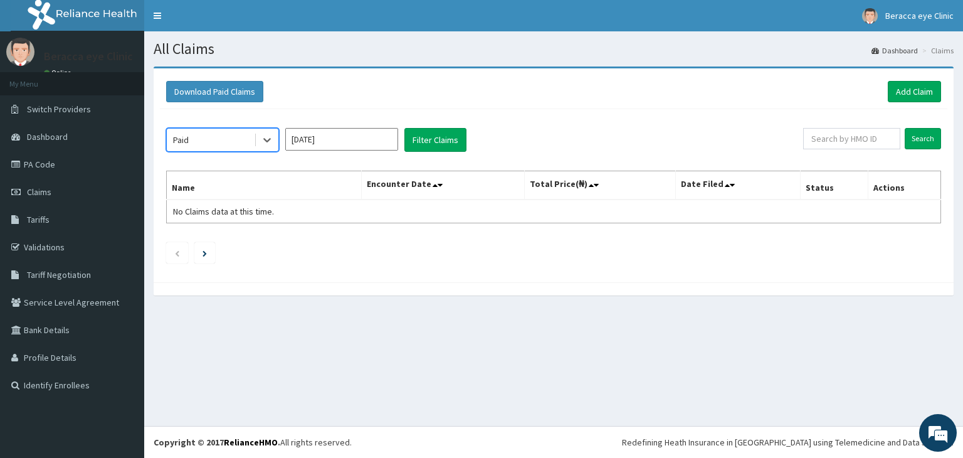
click at [329, 139] on input "[DATE]" at bounding box center [341, 139] width 113 height 23
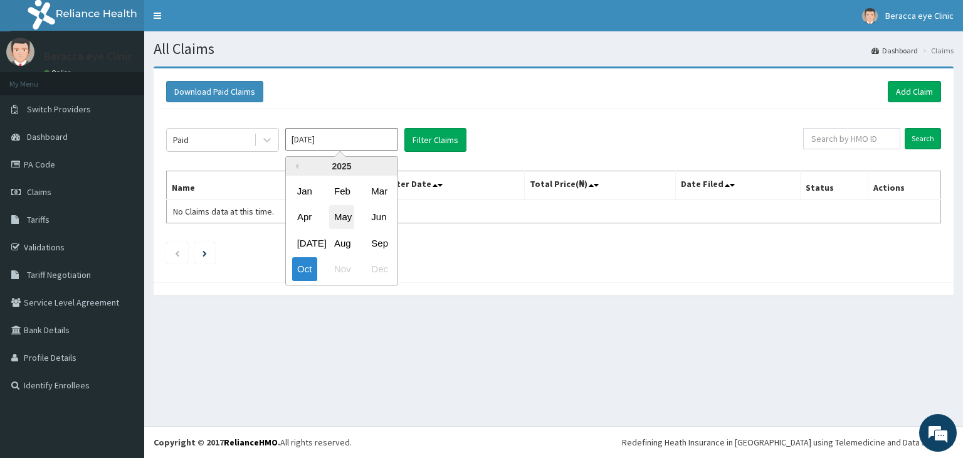
click at [345, 221] on div "May" at bounding box center [341, 217] width 25 height 23
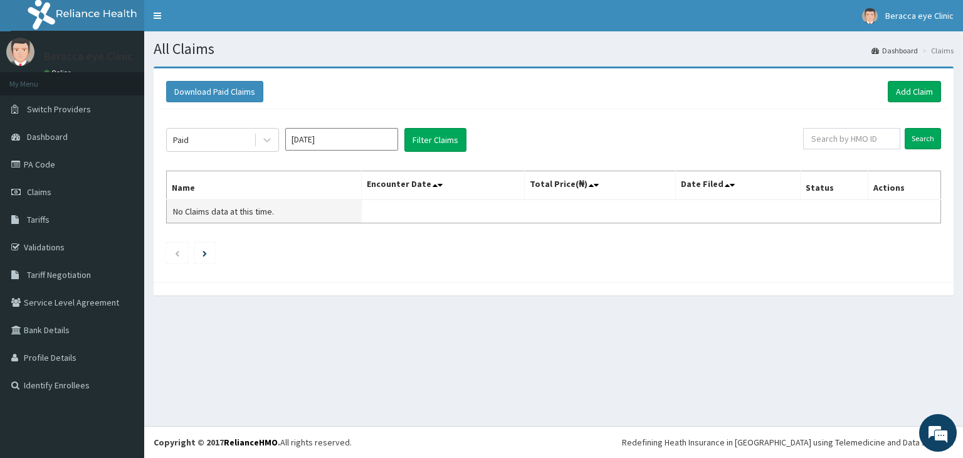
type input "[DATE]"
click at [414, 134] on button "Filter Claims" at bounding box center [435, 140] width 62 height 24
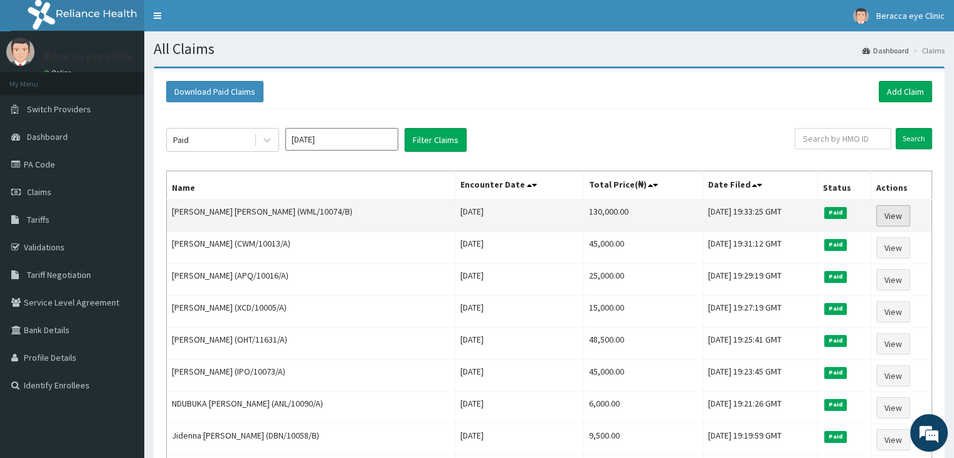
click at [896, 213] on link "View" at bounding box center [893, 215] width 34 height 21
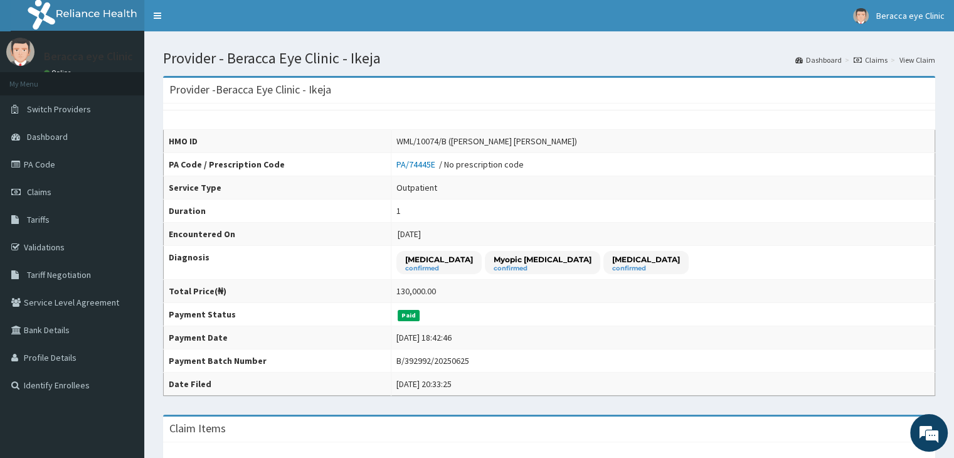
click at [879, 60] on link "Claims" at bounding box center [870, 60] width 34 height 11
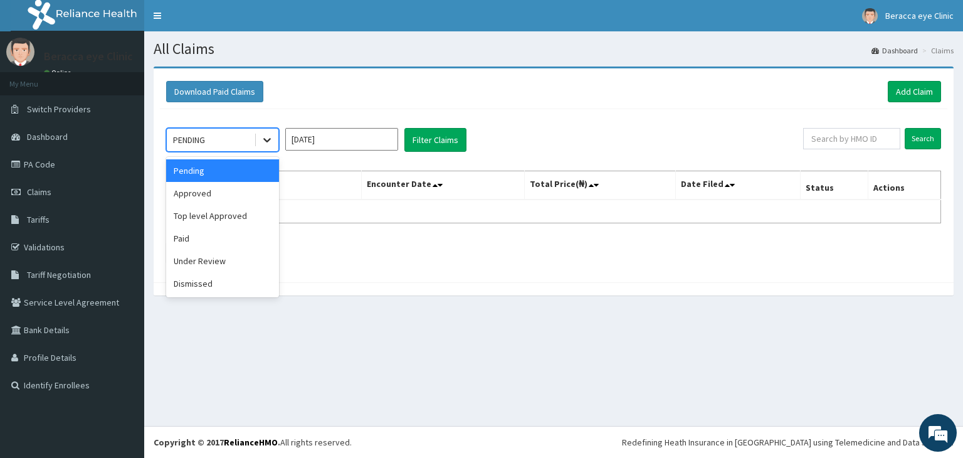
click at [268, 131] on div at bounding box center [267, 140] width 23 height 23
drag, startPoint x: 226, startPoint y: 234, endPoint x: 233, endPoint y: 235, distance: 7.6
click at [229, 235] on div "Paid" at bounding box center [222, 238] width 113 height 23
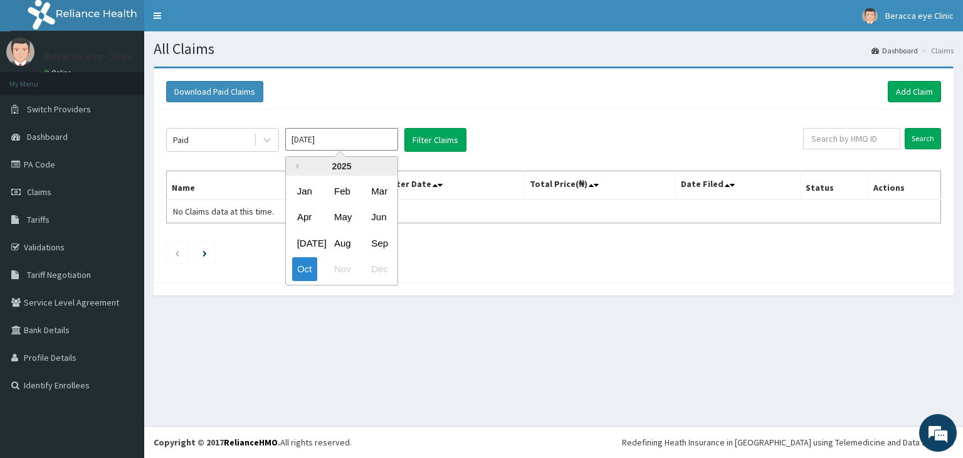
click at [371, 141] on input "Oct 2025" at bounding box center [341, 139] width 113 height 23
drag, startPoint x: 346, startPoint y: 221, endPoint x: 412, endPoint y: 186, distance: 74.9
click at [346, 221] on div "May" at bounding box center [341, 217] width 25 height 23
type input "May 2025"
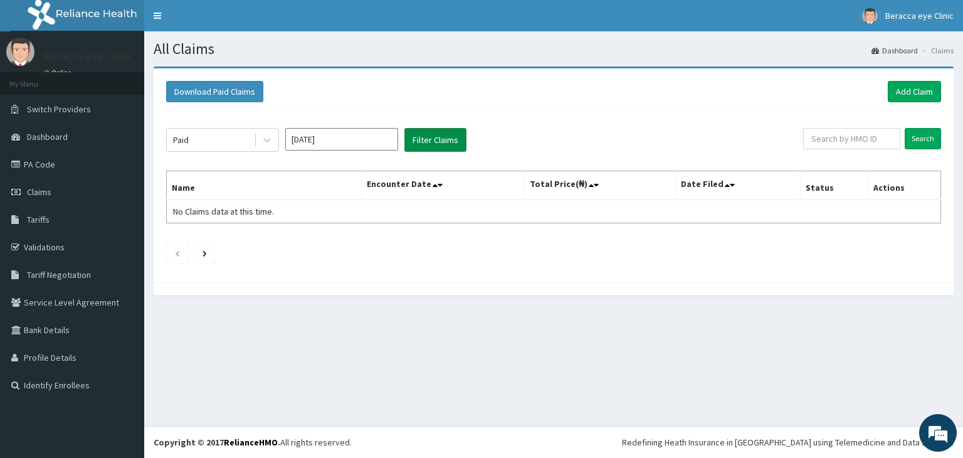
click at [447, 134] on button "Filter Claims" at bounding box center [435, 140] width 62 height 24
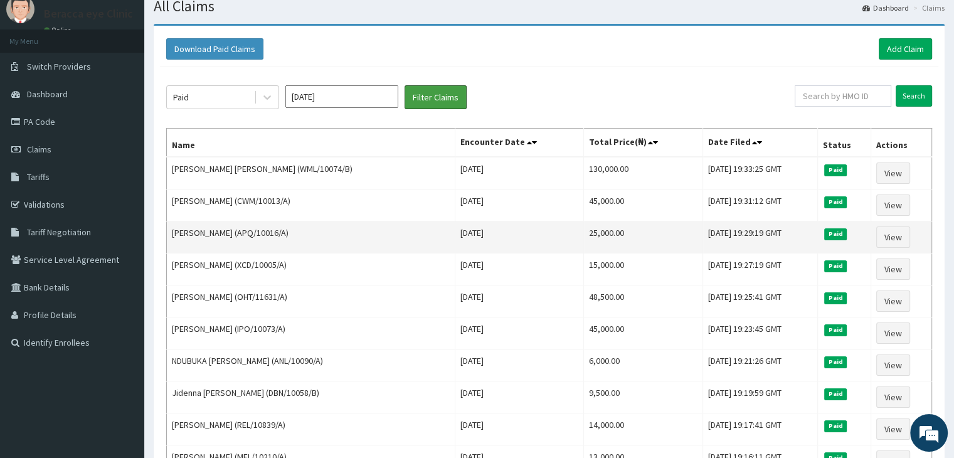
scroll to position [63, 0]
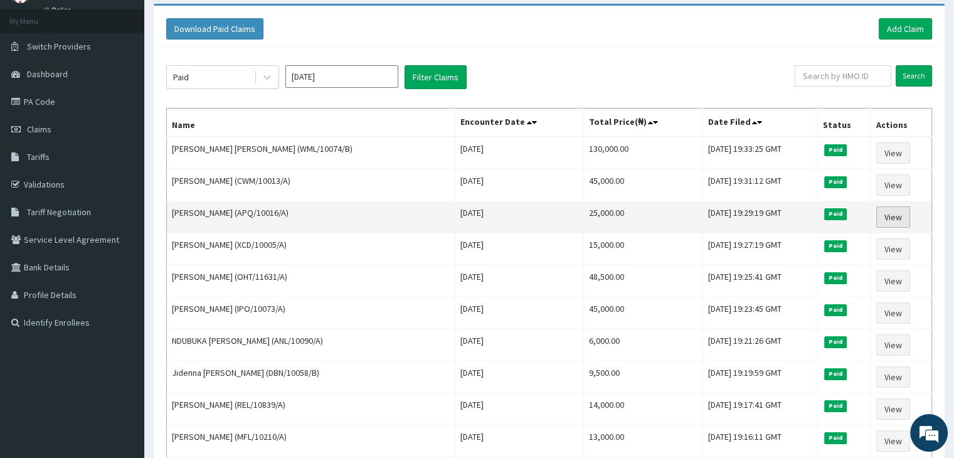
click at [894, 214] on link "View" at bounding box center [893, 216] width 34 height 21
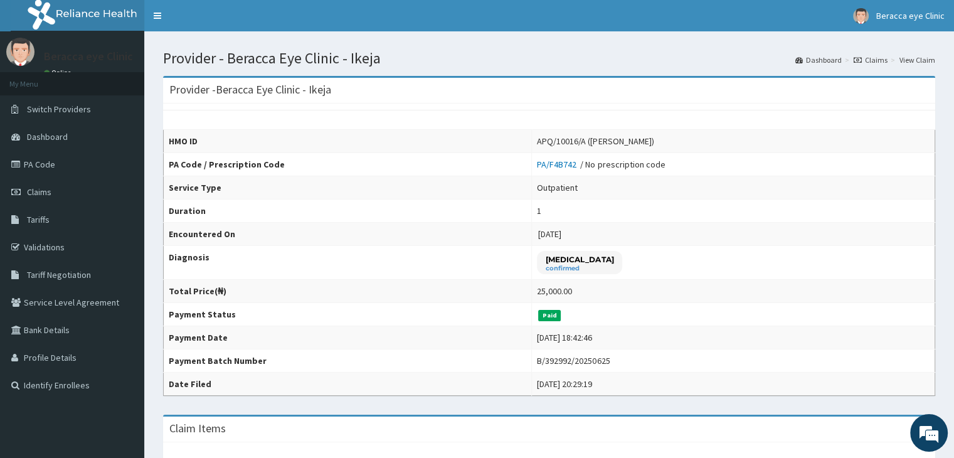
click at [878, 55] on link "Claims" at bounding box center [870, 60] width 34 height 11
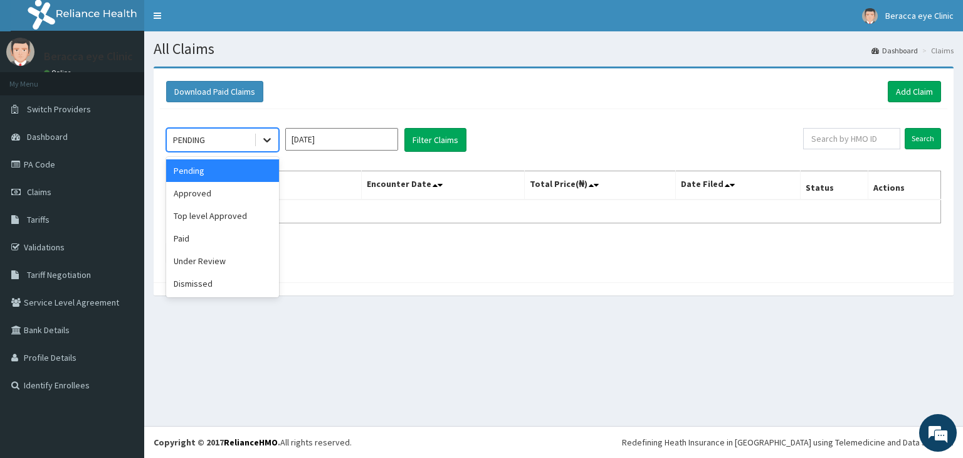
click at [270, 134] on icon at bounding box center [267, 140] width 13 height 13
drag, startPoint x: 255, startPoint y: 244, endPoint x: 396, endPoint y: 201, distance: 147.4
click at [292, 237] on div "option Paid focused, 4 of 6. 6 results available. Use Up and Down to choose opt…" at bounding box center [554, 192] width 788 height 167
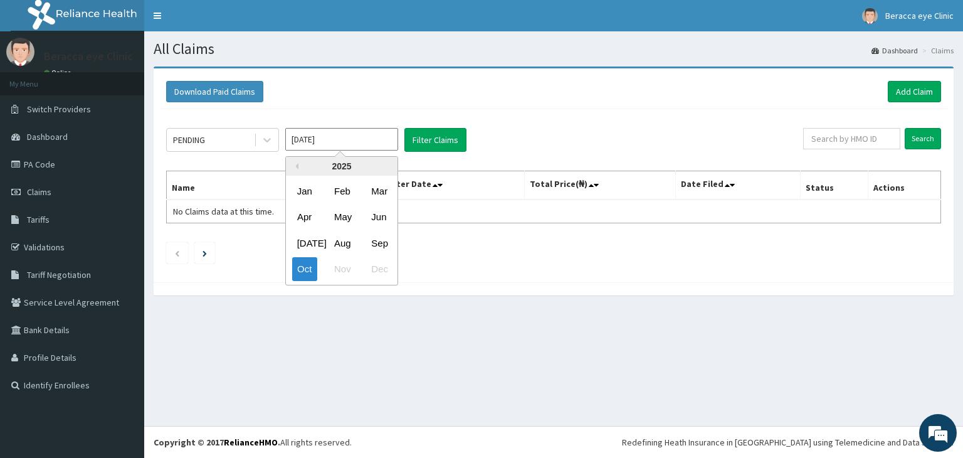
click at [361, 129] on input "[DATE]" at bounding box center [341, 139] width 113 height 23
drag, startPoint x: 336, startPoint y: 223, endPoint x: 373, endPoint y: 204, distance: 41.8
click at [346, 218] on div "May" at bounding box center [341, 217] width 25 height 23
type input "May 2025"
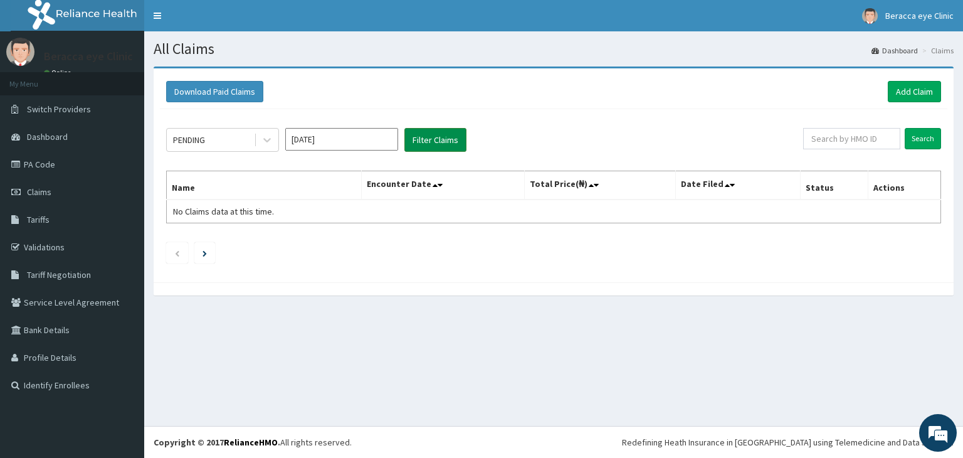
click at [441, 142] on button "Filter Claims" at bounding box center [435, 140] width 62 height 24
click at [447, 138] on button "Filter Claims" at bounding box center [435, 140] width 62 height 24
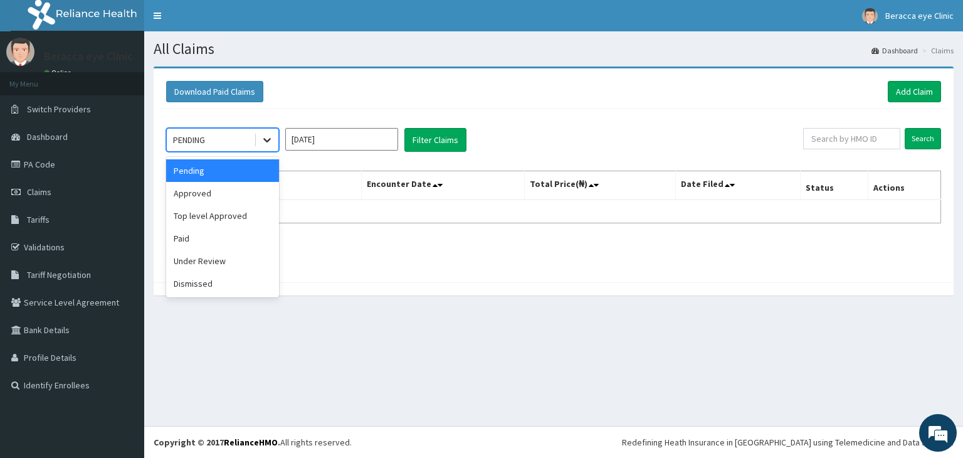
click at [274, 141] on div at bounding box center [267, 140] width 23 height 23
click at [238, 246] on div "Paid" at bounding box center [222, 238] width 113 height 23
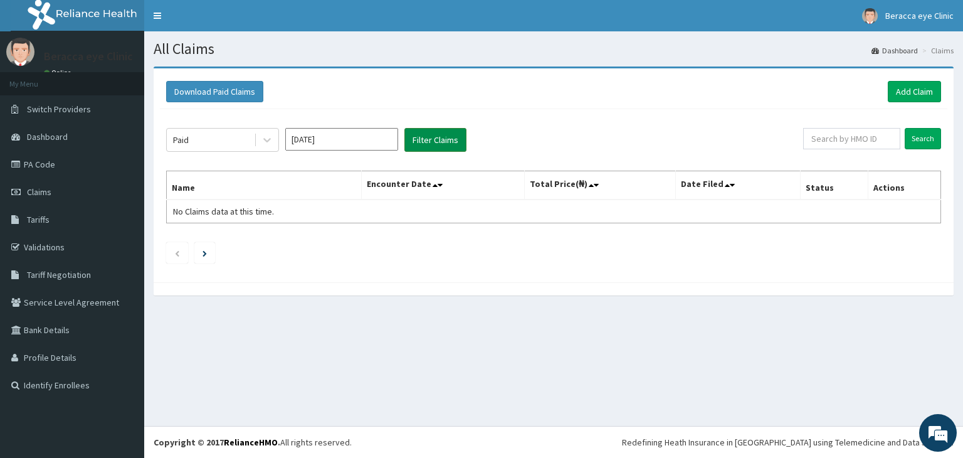
click at [447, 135] on button "Filter Claims" at bounding box center [435, 140] width 62 height 24
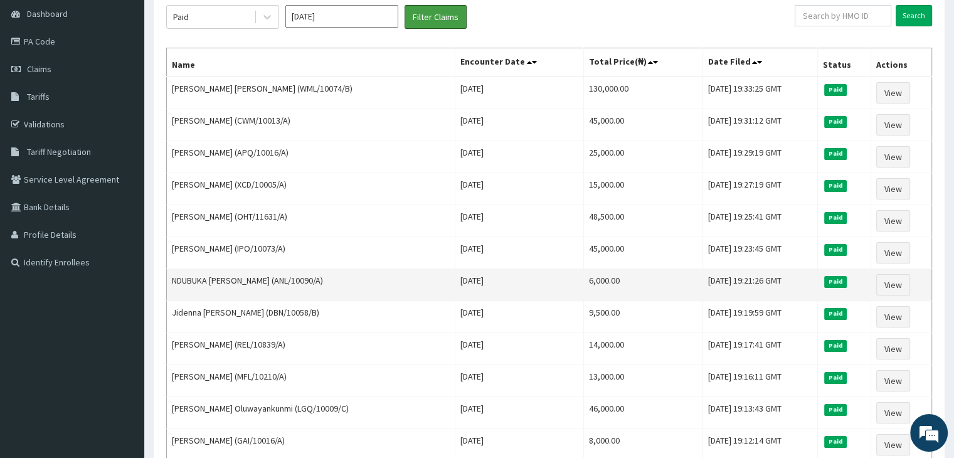
scroll to position [125, 0]
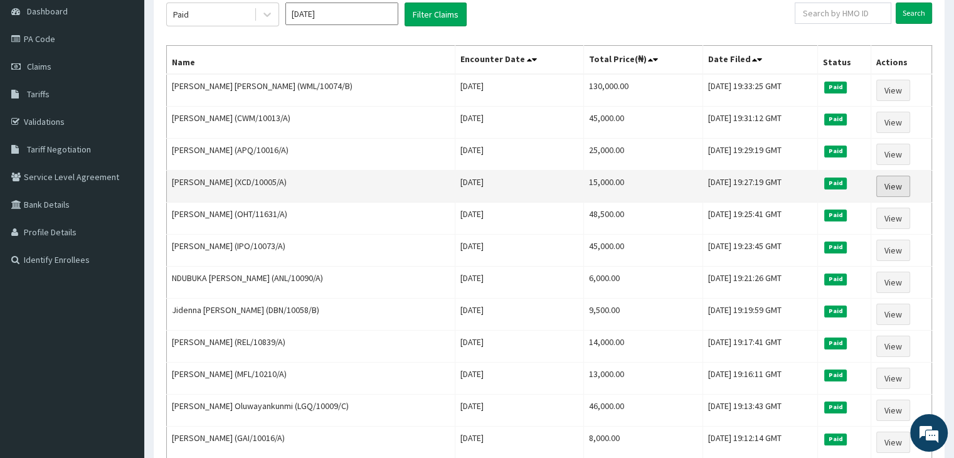
click at [889, 179] on link "View" at bounding box center [893, 186] width 34 height 21
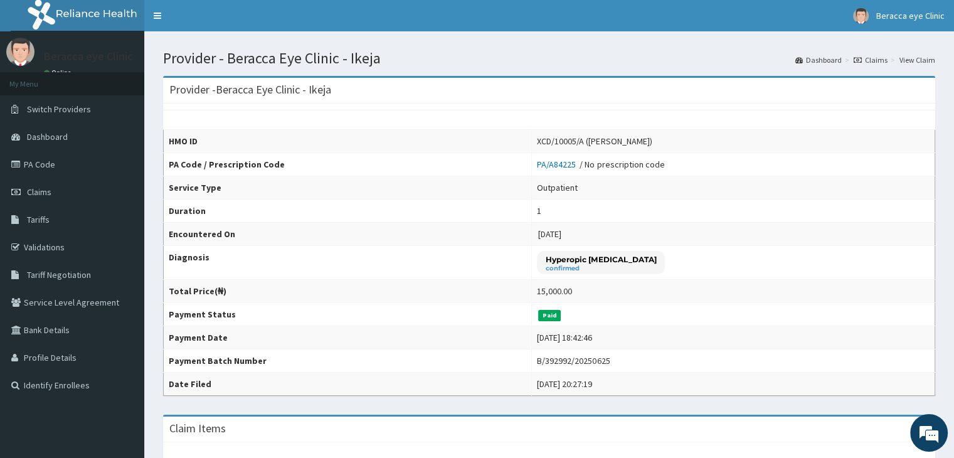
click at [881, 58] on link "Claims" at bounding box center [870, 60] width 34 height 11
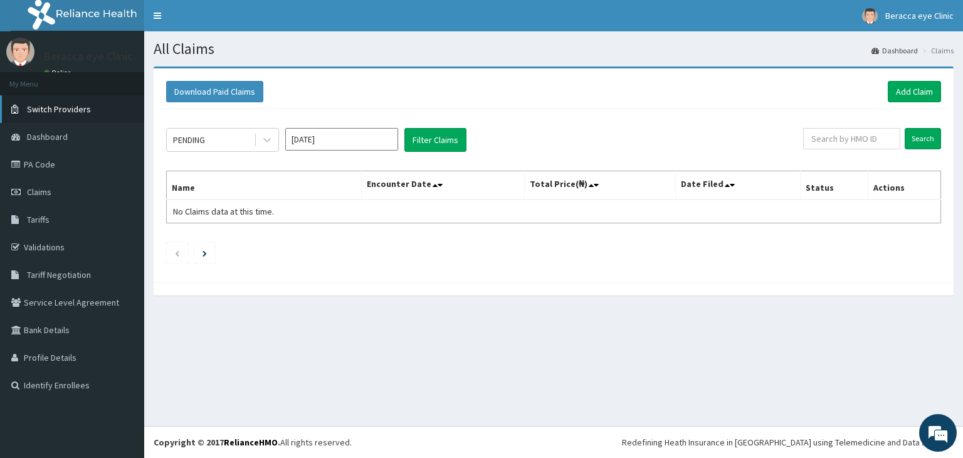
click at [83, 114] on span "Switch Providers" at bounding box center [59, 108] width 64 height 11
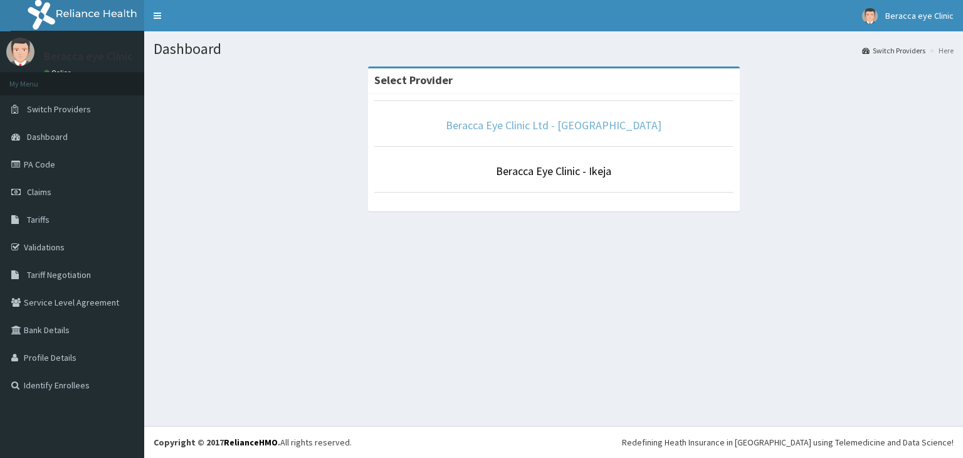
click at [578, 128] on link "Beracca Eye Clinic Ltd - [GEOGRAPHIC_DATA]" at bounding box center [554, 125] width 216 height 14
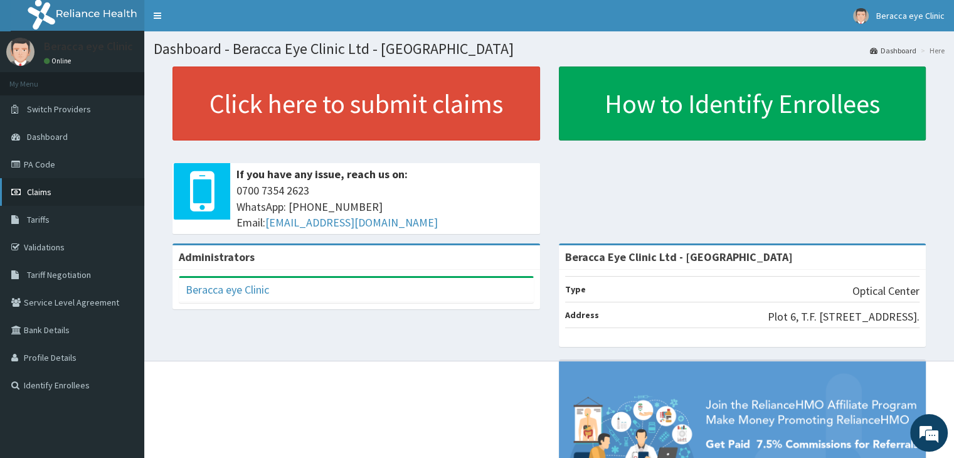
click at [55, 190] on link "Claims" at bounding box center [72, 192] width 144 height 28
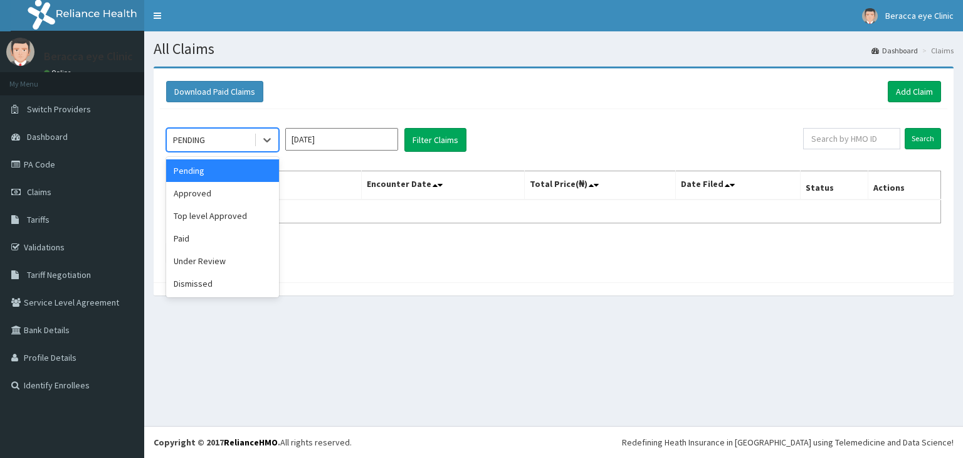
click at [250, 139] on div "PENDING" at bounding box center [210, 140] width 87 height 20
drag, startPoint x: 211, startPoint y: 240, endPoint x: 219, endPoint y: 231, distance: 12.4
click at [211, 240] on div "Paid" at bounding box center [222, 238] width 113 height 23
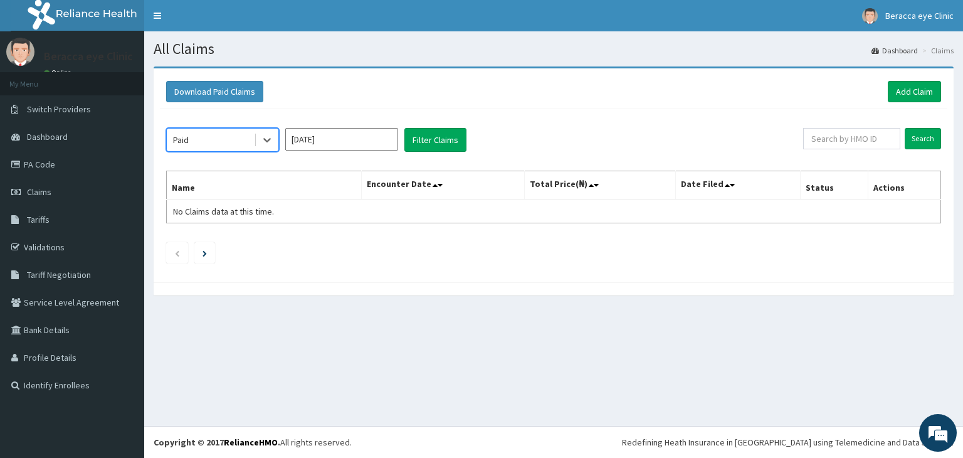
click at [353, 140] on input "Oct 2025" at bounding box center [341, 139] width 113 height 23
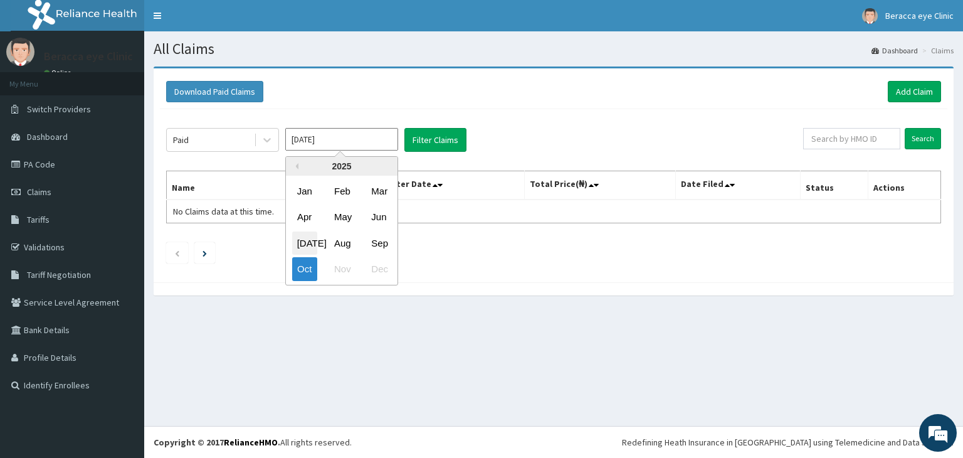
click at [295, 244] on div "[DATE]" at bounding box center [304, 242] width 25 height 23
type input "[DATE]"
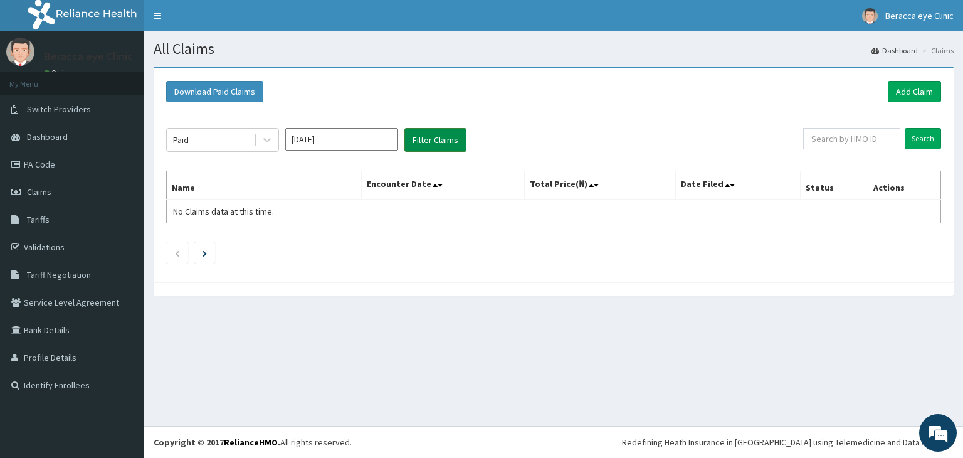
click at [434, 142] on button "Filter Claims" at bounding box center [435, 140] width 62 height 24
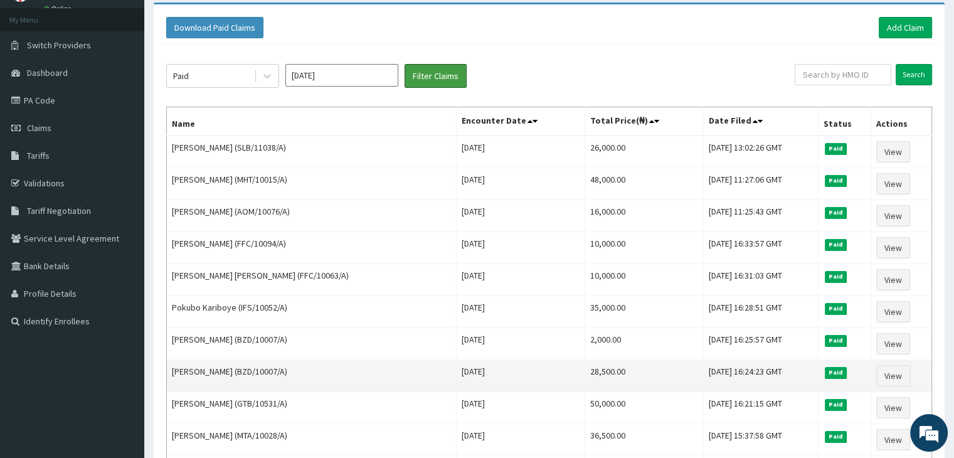
scroll to position [125, 0]
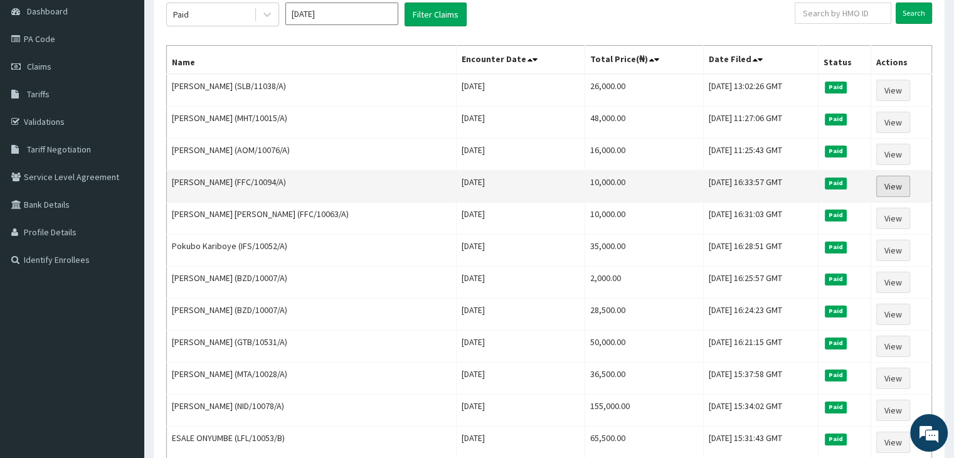
click at [893, 184] on link "View" at bounding box center [893, 186] width 34 height 21
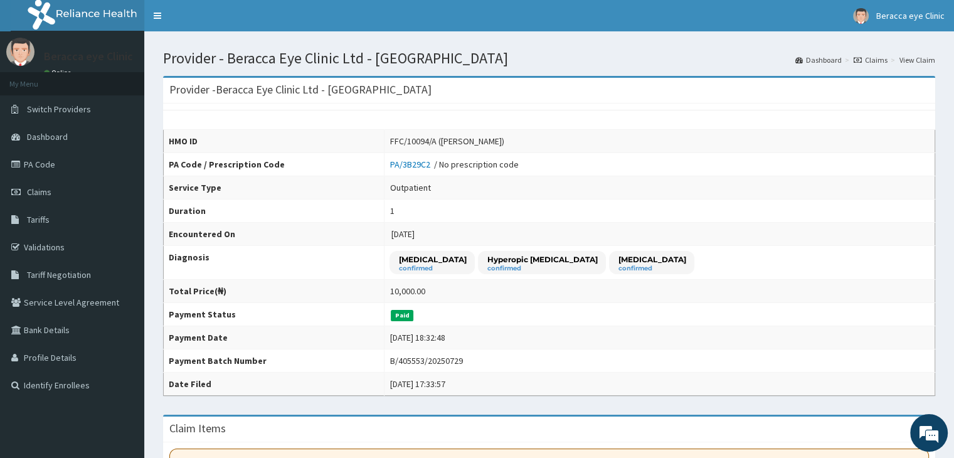
click at [872, 61] on link "Claims" at bounding box center [870, 60] width 34 height 11
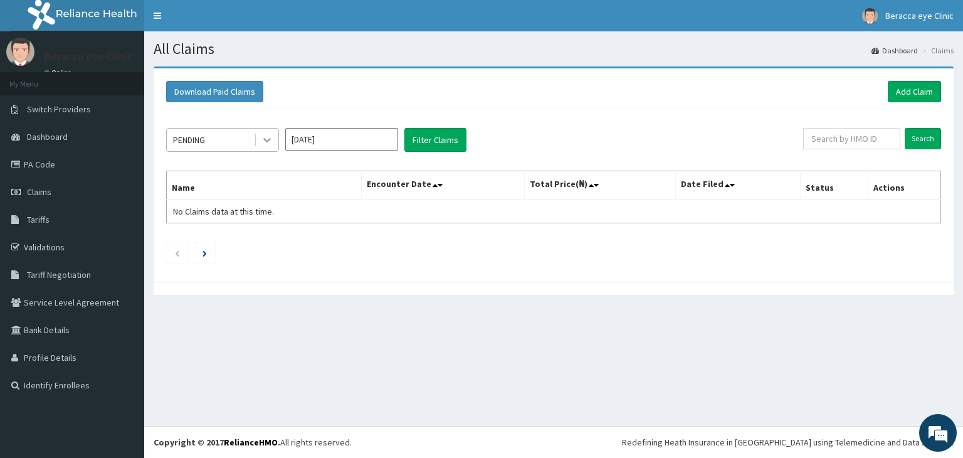
click at [256, 138] on div at bounding box center [267, 140] width 23 height 23
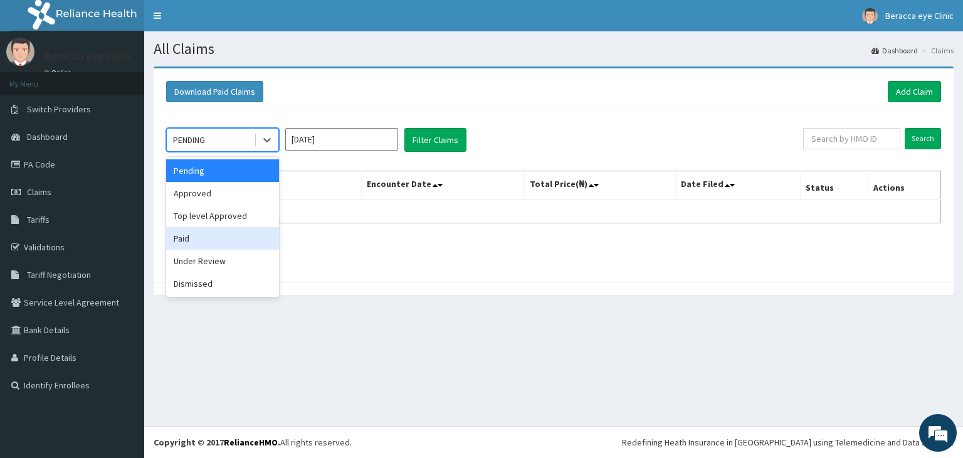
click at [258, 236] on div "Paid" at bounding box center [222, 238] width 113 height 23
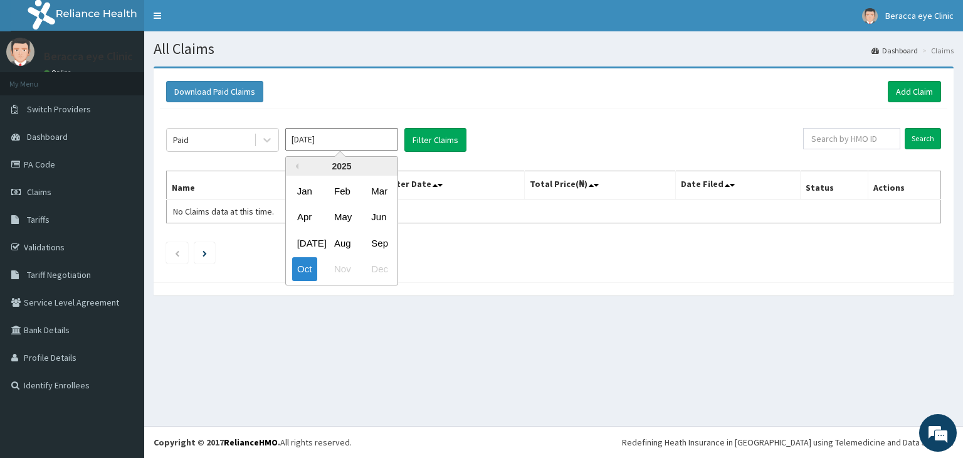
click at [368, 130] on input "Oct 2025" at bounding box center [341, 139] width 113 height 23
click at [306, 246] on div "Jul" at bounding box center [304, 242] width 25 height 23
type input "Jul 2025"
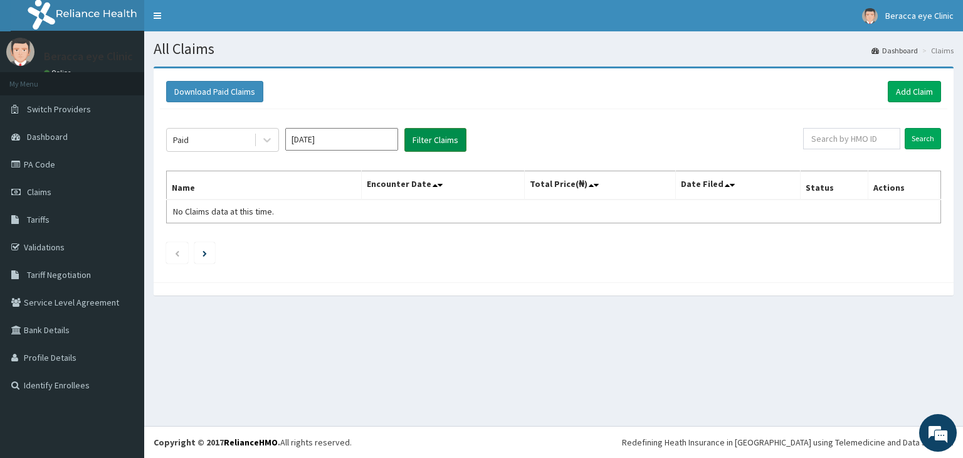
click at [441, 134] on button "Filter Claims" at bounding box center [435, 140] width 62 height 24
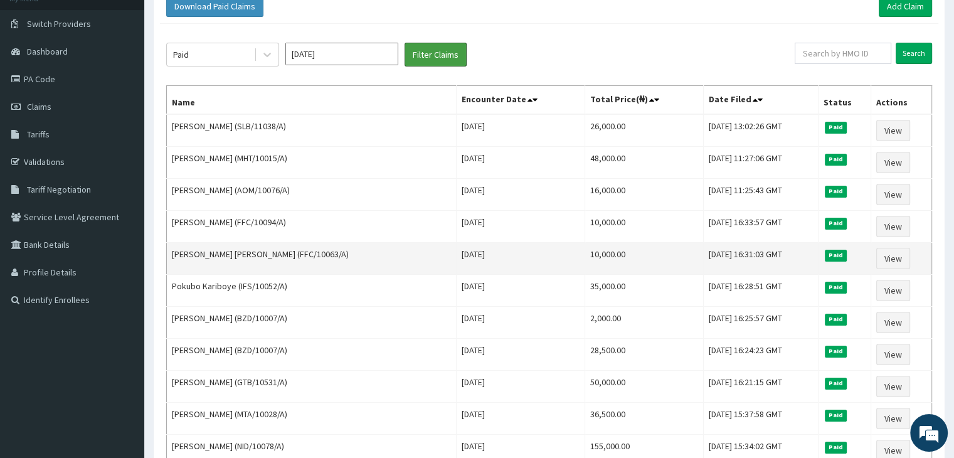
scroll to position [125, 0]
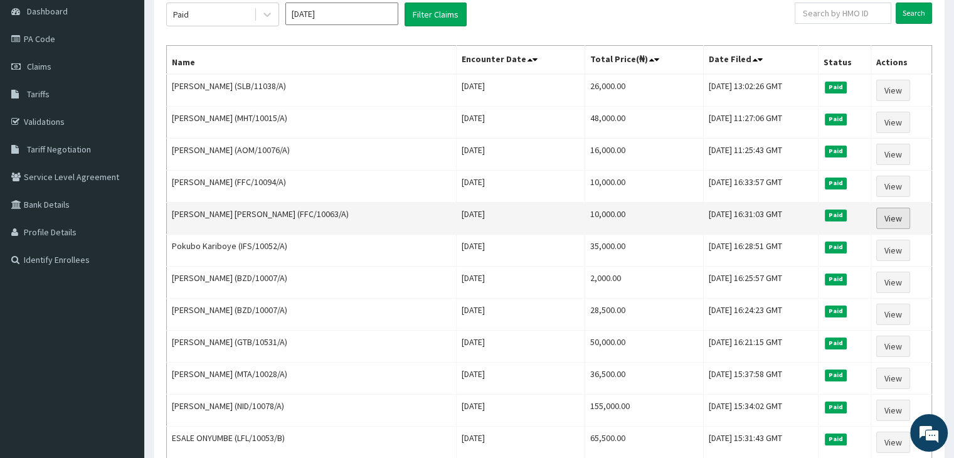
click at [899, 216] on link "View" at bounding box center [893, 218] width 34 height 21
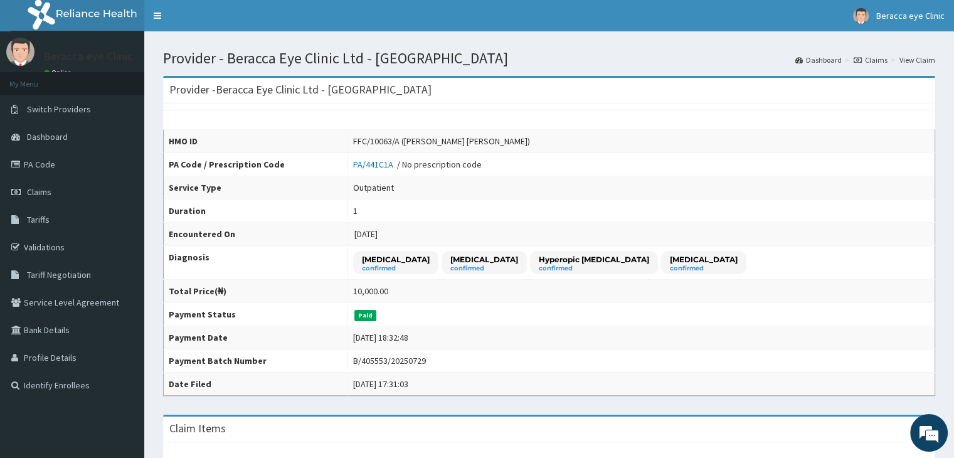
click at [880, 61] on link "Claims" at bounding box center [870, 60] width 34 height 11
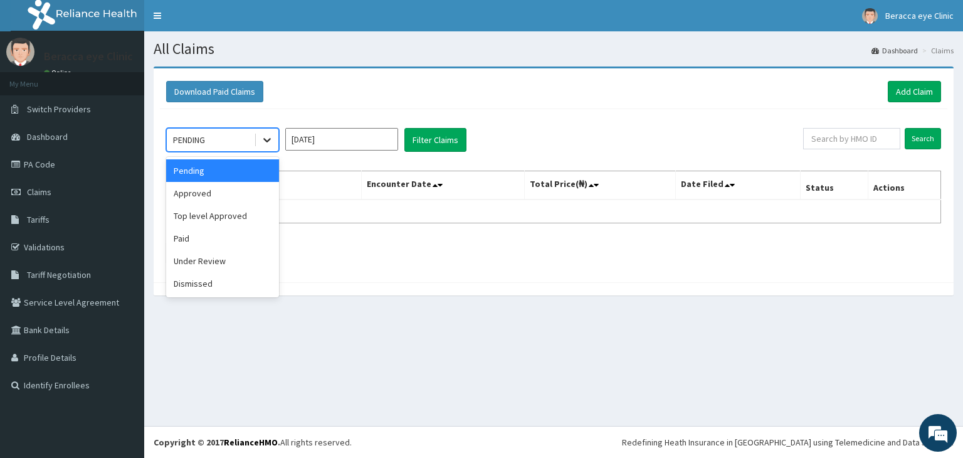
click at [271, 142] on icon at bounding box center [267, 140] width 13 height 13
click at [243, 230] on div "Paid" at bounding box center [222, 238] width 113 height 23
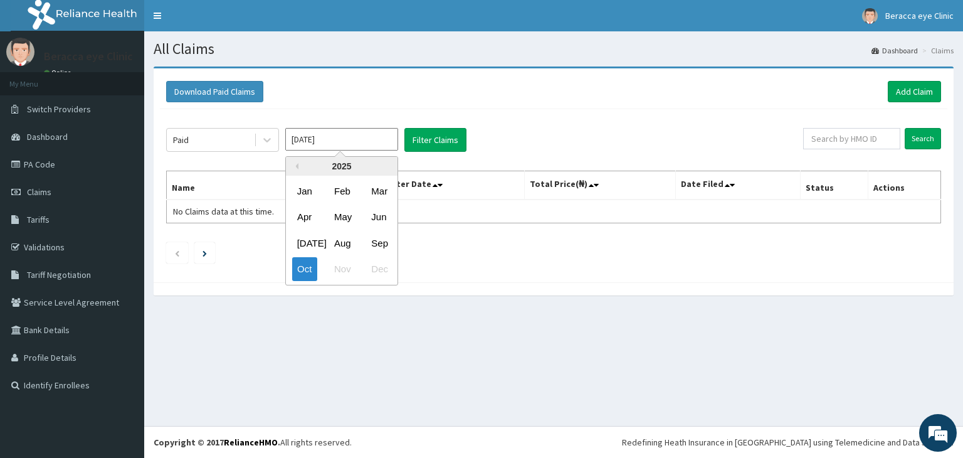
click at [359, 140] on input "[DATE]" at bounding box center [341, 139] width 113 height 23
click at [307, 240] on div "Jul" at bounding box center [304, 242] width 25 height 23
type input "Jul 2025"
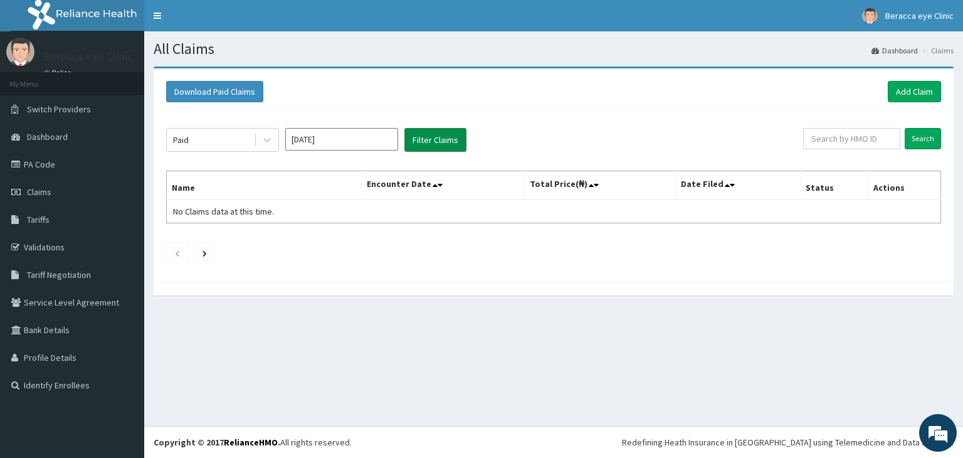
click at [449, 137] on button "Filter Claims" at bounding box center [435, 140] width 62 height 24
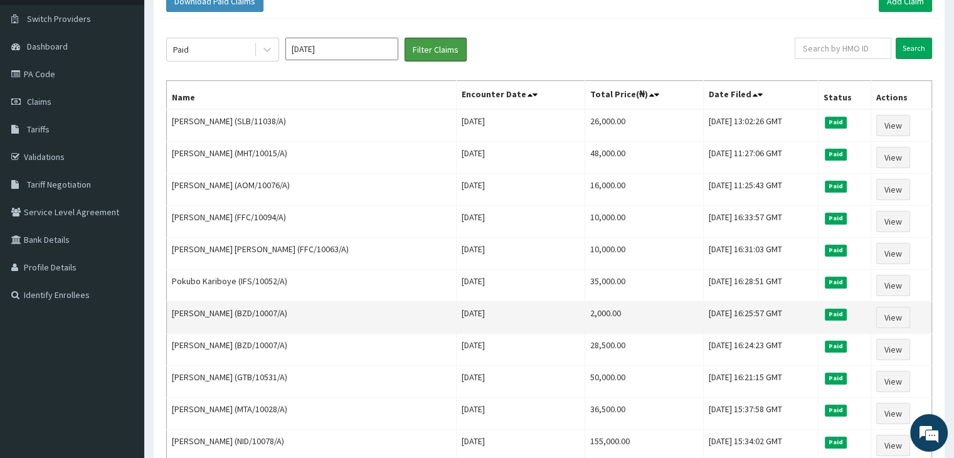
scroll to position [63, 0]
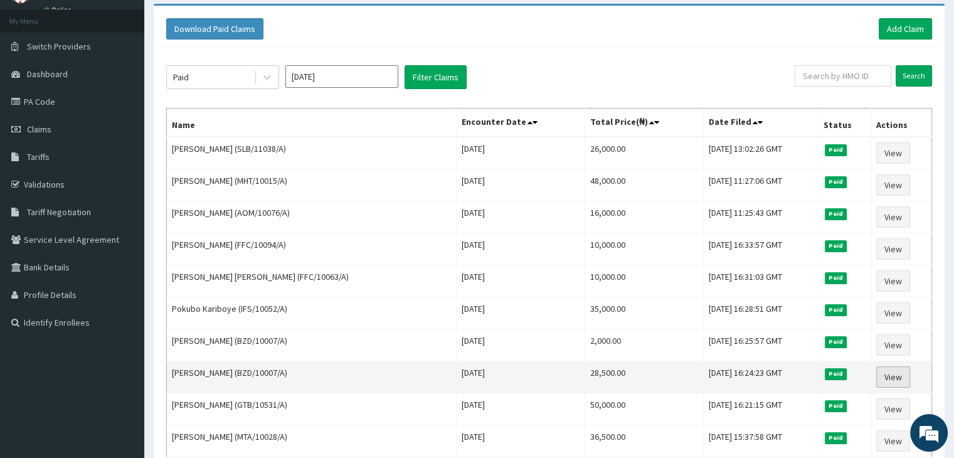
click at [890, 373] on link "View" at bounding box center [893, 376] width 34 height 21
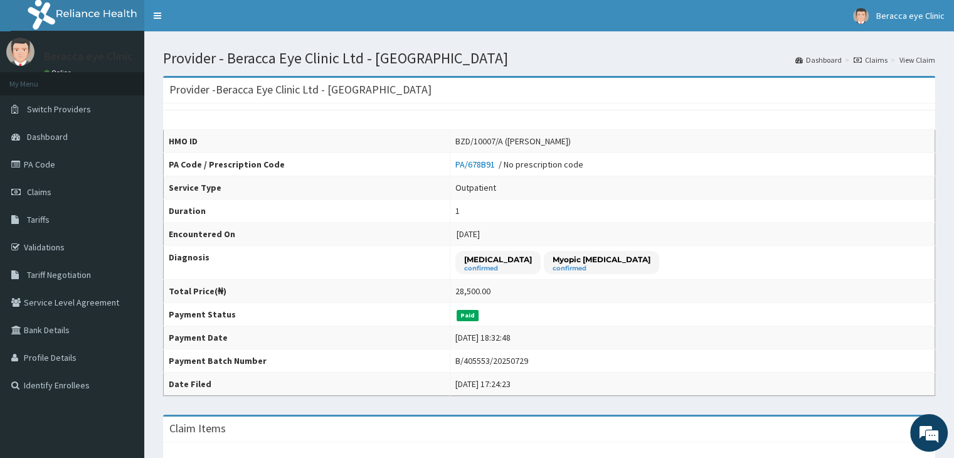
click at [884, 61] on link "Claims" at bounding box center [870, 60] width 34 height 11
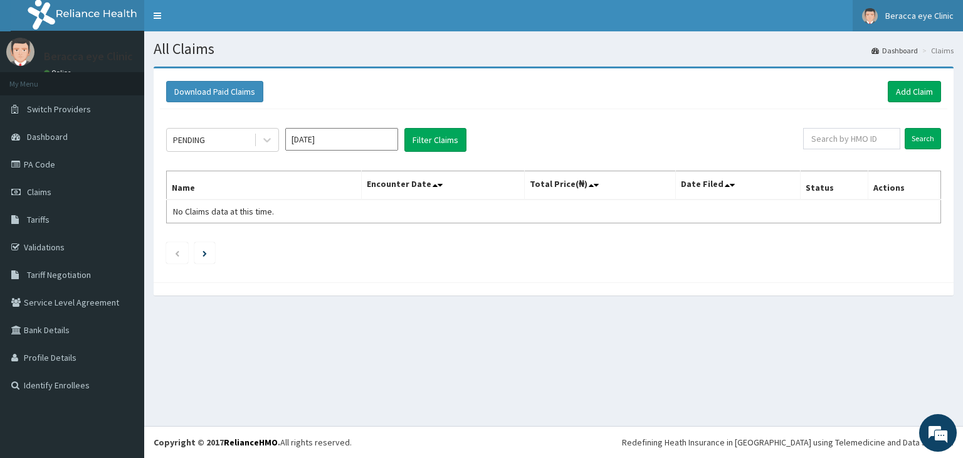
click at [904, 15] on span "Beracca eye Clinic" at bounding box center [919, 15] width 68 height 11
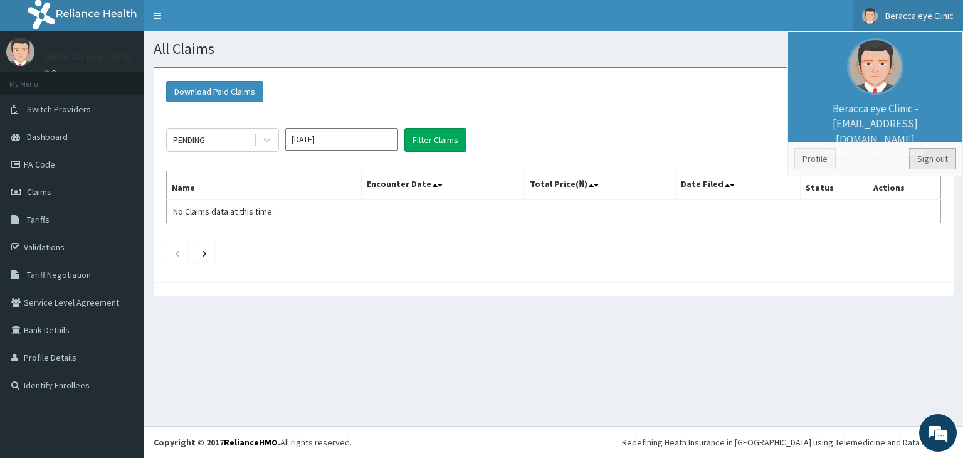
click at [939, 159] on link "Sign out" at bounding box center [932, 158] width 47 height 21
